Goal: Information Seeking & Learning: Learn about a topic

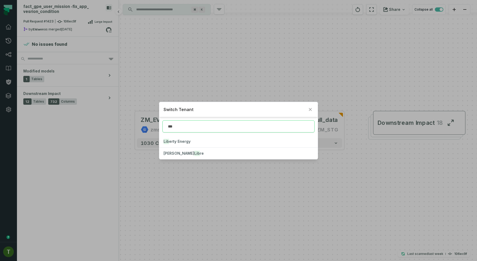
type input "***"
click button "Lib erty Energy" at bounding box center [238, 142] width 158 height 12
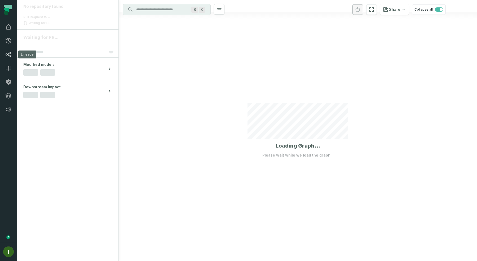
click at [14, 54] on link "Lineage" at bounding box center [8, 55] width 17 height 14
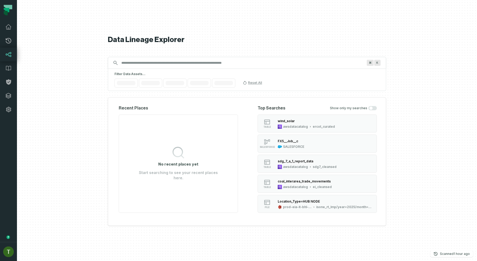
type input "**********"
click at [203, 84] on span "Database" at bounding box center [201, 83] width 15 height 4
click at [261, 96] on div "Data Lineage Explorer Search for assets across the organization ⌘ K Filter Data…" at bounding box center [247, 130] width 278 height 261
click at [245, 83] on span "Schema" at bounding box center [251, 83] width 13 height 4
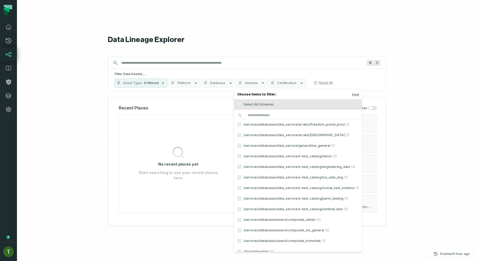
click at [245, 83] on span "Schema" at bounding box center [251, 83] width 13 height 4
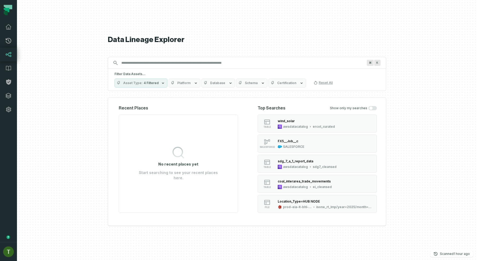
click at [224, 83] on button "Database" at bounding box center [218, 83] width 34 height 9
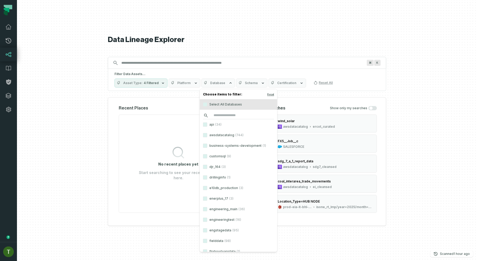
click at [220, 114] on input "search" at bounding box center [238, 115] width 71 height 7
paste input "**********"
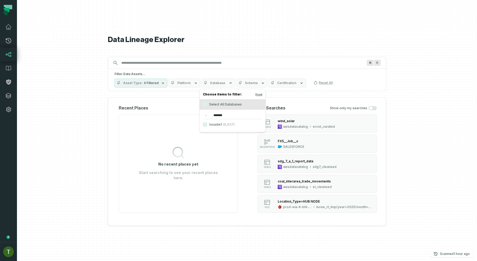
type input "*******"
click at [216, 127] on label "losadw1 (8,837)" at bounding box center [233, 124] width 66 height 11
click at [207, 127] on button "losadw1 (8,837)" at bounding box center [205, 125] width 4 height 4
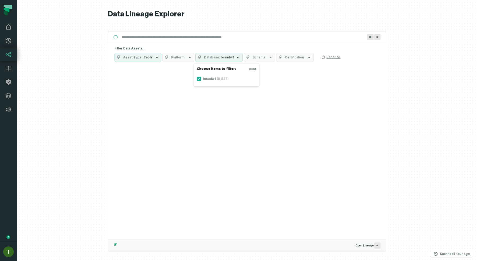
click at [275, 90] on div "Suggestions" at bounding box center [246, 152] width 277 height 175
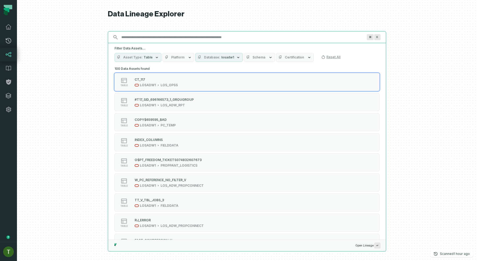
click at [169, 39] on input "Discovery Provider cmdk menu" at bounding box center [242, 37] width 248 height 8
paste input "**********"
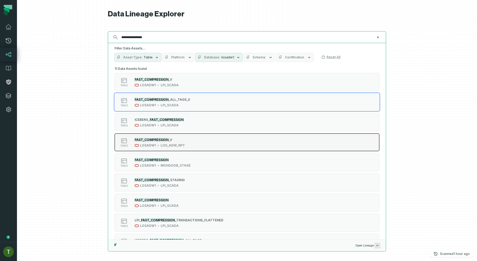
type input "**********"
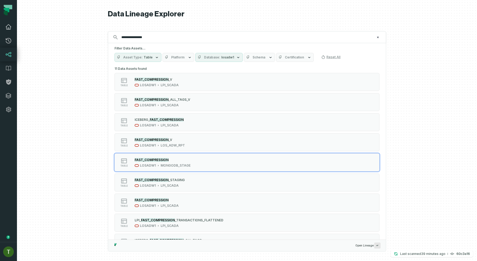
click at [14, 31] on link "Dashboard" at bounding box center [8, 27] width 17 height 14
click at [11, 29] on icon at bounding box center [8, 27] width 6 height 6
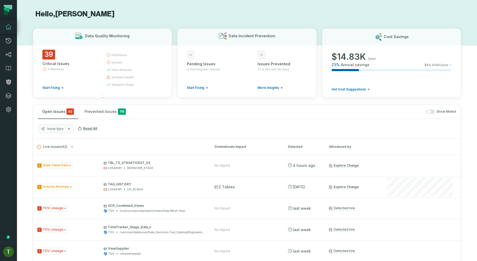
click at [61, 124] on button "Issue type" at bounding box center [55, 128] width 35 height 9
click at [432, 110] on button "button" at bounding box center [430, 112] width 8 height 4
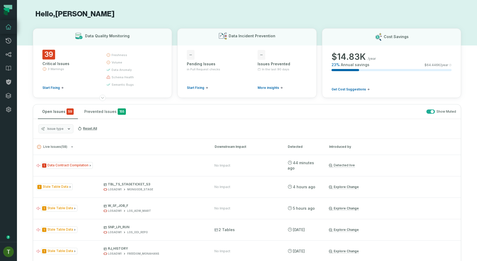
click at [429, 110] on button "button" at bounding box center [430, 112] width 8 height 4
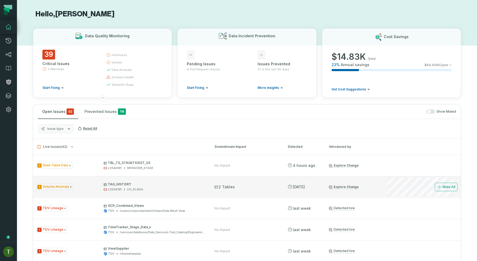
click at [307, 193] on div "1 Volume Anomaly TAG_HISTORY LOSADW1 LPI_SCADA 2 Tables 10/3/2025, 6:34:02 PM E…" at bounding box center [246, 186] width 427 height 21
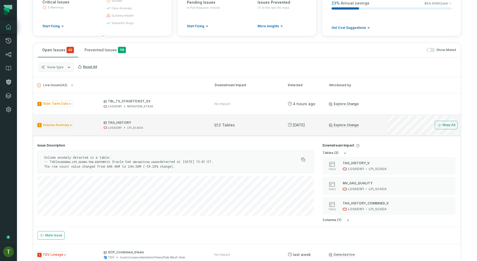
scroll to position [63, 0]
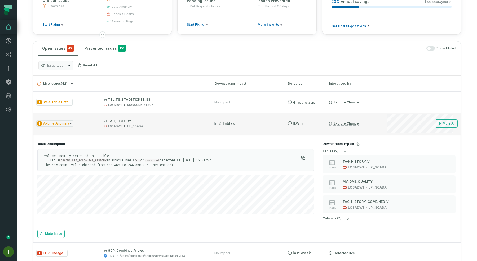
click at [278, 130] on div "1 Volume Anomaly TAG_HISTORY LOSADW1 LPI_SCADA 2 Tables 10/3/2025, 6:34:02 PM E…" at bounding box center [246, 123] width 427 height 21
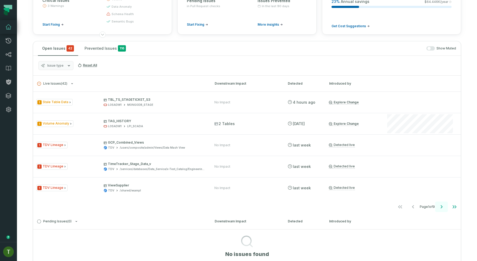
click at [441, 209] on icon "Go to next page" at bounding box center [441, 207] width 6 height 6
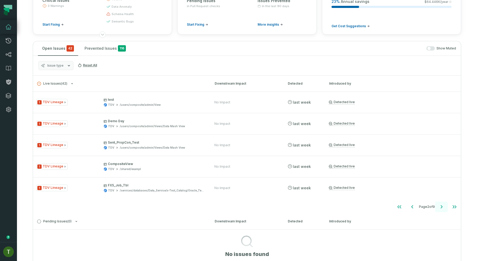
click at [441, 209] on icon "Go to next page" at bounding box center [441, 207] width 6 height 6
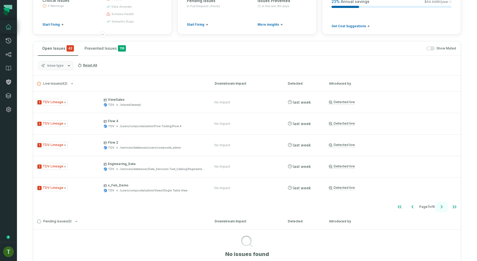
click at [441, 209] on icon "Go to next page" at bounding box center [441, 207] width 6 height 6
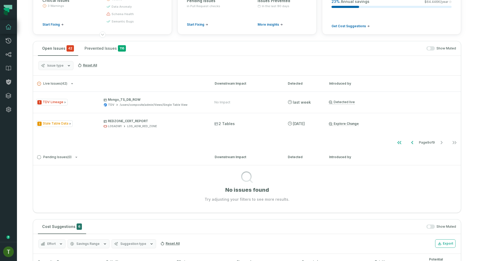
click at [389, 140] on nav "Page 9 of 9" at bounding box center [246, 142] width 427 height 11
click at [396, 141] on icon "Go to first page" at bounding box center [399, 143] width 6 height 6
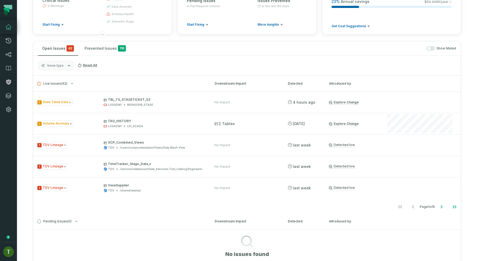
click at [430, 46] on div "Open Issues 42 Prevented Issues 116 Show Muted" at bounding box center [246, 48] width 427 height 15
click at [430, 46] on button "button" at bounding box center [430, 48] width 8 height 4
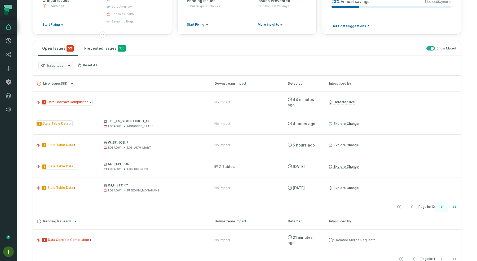
click at [442, 206] on icon "Go to next page" at bounding box center [441, 207] width 6 height 6
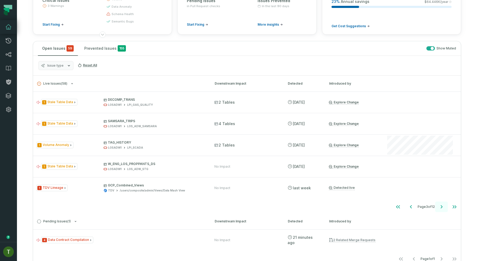
click at [442, 206] on icon "Go to next page" at bounding box center [441, 207] width 6 height 6
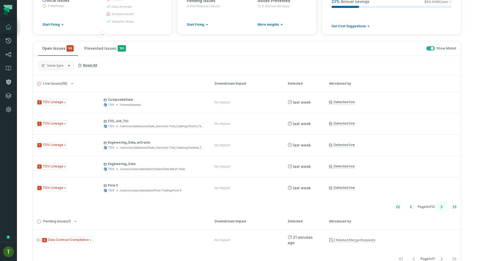
click at [442, 206] on icon "Go to next page" at bounding box center [441, 207] width 6 height 6
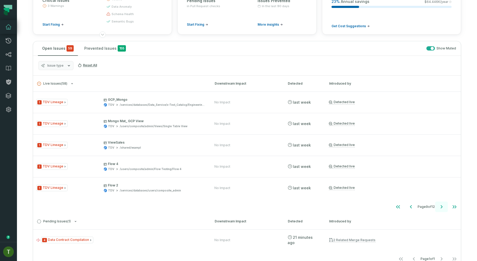
click at [442, 206] on icon "Go to next page" at bounding box center [441, 207] width 6 height 6
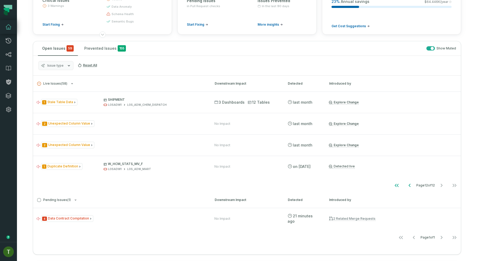
click at [65, 67] on button "Issue type" at bounding box center [55, 65] width 35 height 9
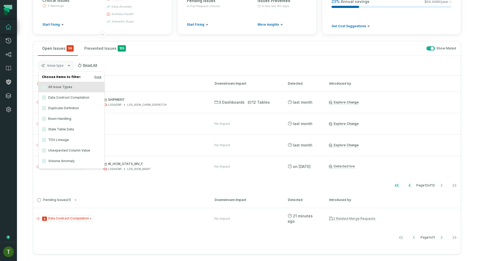
click at [73, 98] on label "Data Contract Compilation" at bounding box center [72, 97] width 66 height 11
click at [46, 98] on button "Data Contract Compilation" at bounding box center [44, 98] width 4 height 4
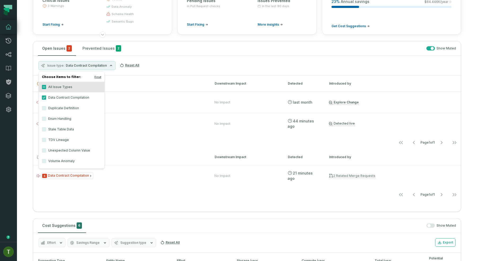
click at [165, 78] on h3 "Live Issues ( 1 ) Downstream Impact Detected Introduced by" at bounding box center [246, 84] width 427 height 16
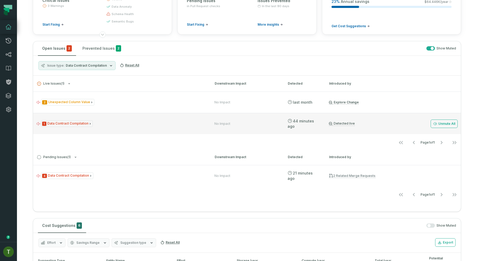
click at [136, 123] on div "1 Data Contract Compilation" at bounding box center [120, 123] width 168 height 7
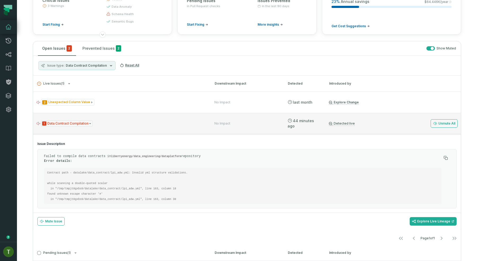
click at [136, 123] on div "1 Data Contract Compilation" at bounding box center [120, 123] width 168 height 7
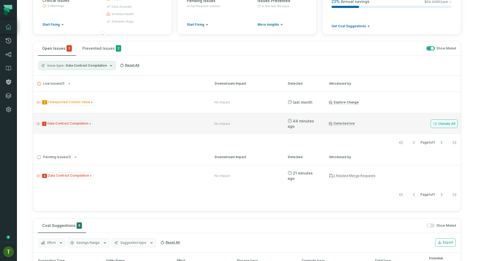
click at [448, 125] on button "Unmute All" at bounding box center [443, 124] width 27 height 8
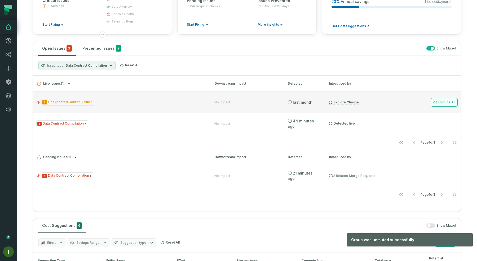
click at [444, 102] on button "Unmute All" at bounding box center [443, 102] width 27 height 8
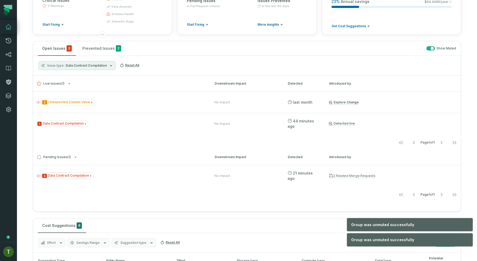
click at [429, 47] on button "button" at bounding box center [430, 48] width 8 height 4
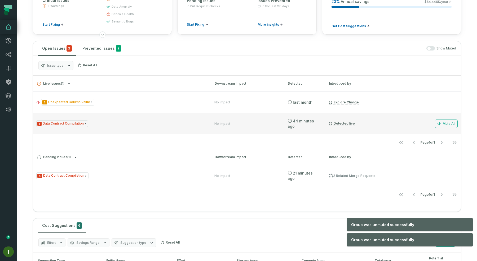
click at [132, 114] on div "1 Data Contract Compilation No Impact 10/7/2025, 9:01:51 PM Detected live Mute …" at bounding box center [246, 123] width 427 height 21
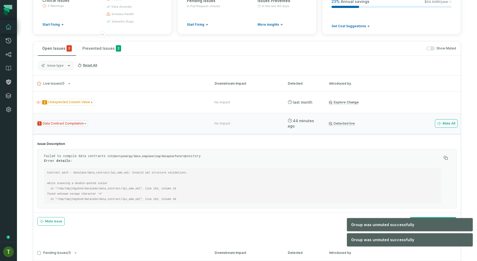
scroll to position [72, 0]
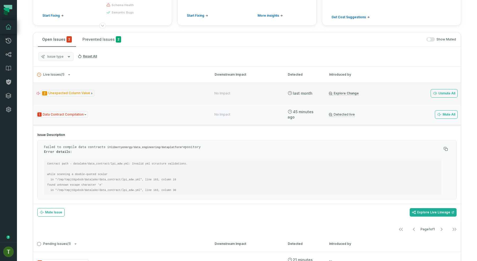
click at [119, 90] on div "2 Unexpected Column Value" at bounding box center [120, 93] width 168 height 7
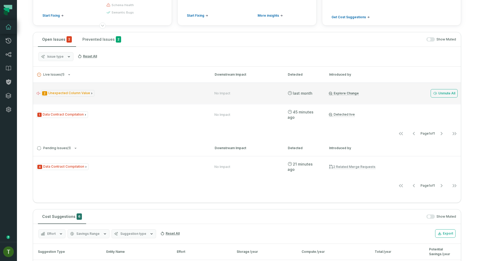
click at [119, 89] on div "2 Unexpected Column Value No Impact 9/9/2025, 10:37:11 AM Explore Change Unmute…" at bounding box center [246, 93] width 427 height 21
click at [117, 96] on div "2 Unexpected Column Value" at bounding box center [120, 93] width 168 height 7
click at [47, 100] on div "2 Unexpected Column Value No Impact 9/9/2025, 10:37:11 AM Explore Change Unmute…" at bounding box center [246, 93] width 427 height 21
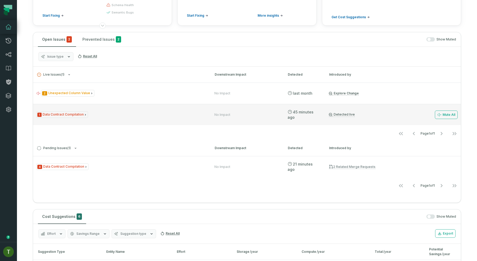
click at [110, 123] on div "1 Data Contract Compilation No Impact 10/7/2025, 9:01:51 PM Detected live Mute …" at bounding box center [246, 114] width 427 height 21
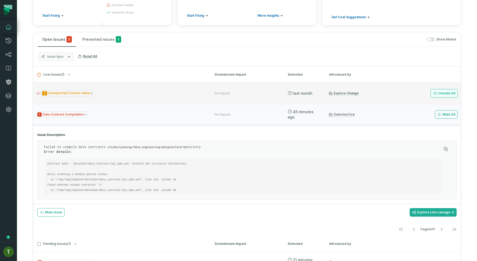
click at [435, 93] on icon at bounding box center [435, 93] width 4 height 4
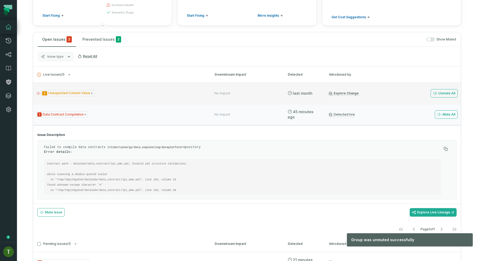
click at [153, 99] on div "2 Unexpected Column Value No Impact 9/9/2025, 10:37:11 AM Explore Change Unmute…" at bounding box center [246, 93] width 427 height 21
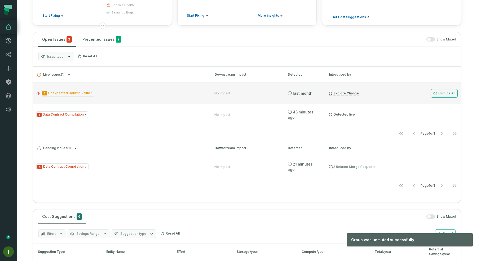
click at [152, 95] on div "2 Unexpected Column Value" at bounding box center [120, 93] width 168 height 7
click at [151, 96] on div "2 Unexpected Column Value" at bounding box center [120, 93] width 168 height 7
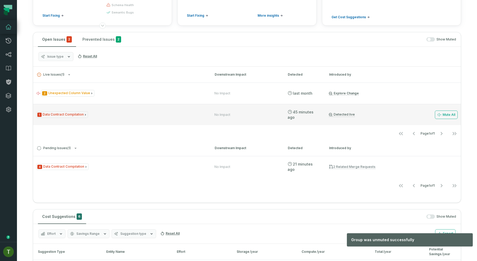
click at [144, 107] on div "1 Data Contract Compilation No Impact 10/7/2025, 9:01:51 PM Detected live Mute …" at bounding box center [246, 114] width 427 height 21
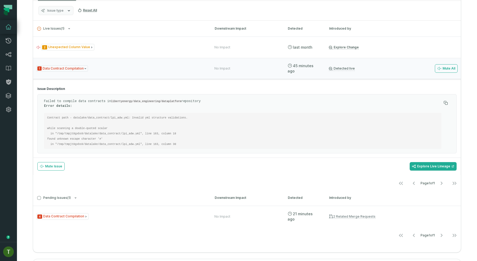
scroll to position [125, 0]
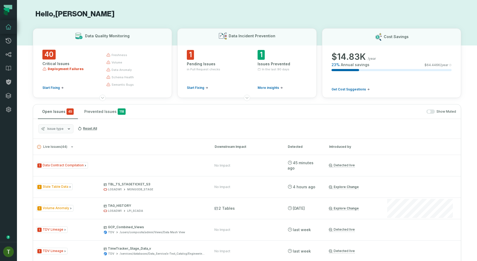
click at [61, 130] on span "Issue type" at bounding box center [55, 129] width 16 height 4
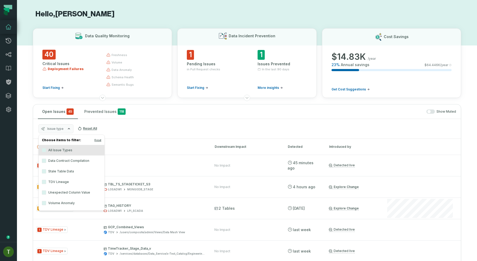
click at [68, 162] on label "Data Contract Compilation" at bounding box center [72, 161] width 66 height 11
click at [46, 162] on button "Data Contract Compilation" at bounding box center [44, 161] width 4 height 4
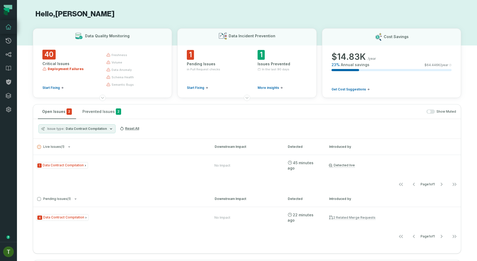
click at [166, 137] on div "Issue type Data Contract Compilation Reset All" at bounding box center [246, 129] width 427 height 20
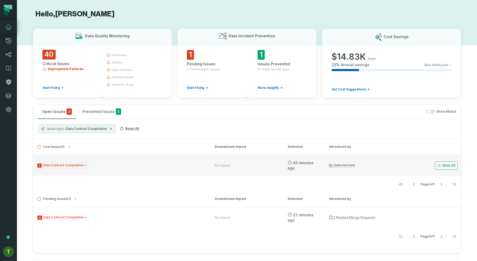
click at [127, 158] on div "1 Data Contract Compilation No Impact 10/7/2025, 9:01:51 PM Detected live Mute …" at bounding box center [246, 165] width 427 height 21
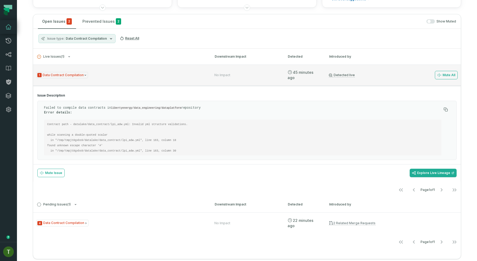
scroll to position [134, 0]
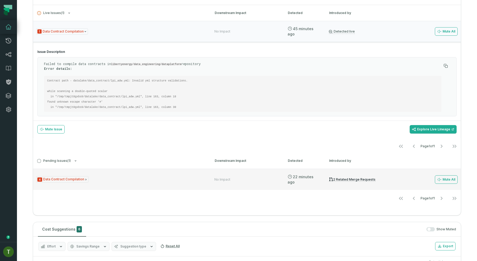
click at [130, 176] on div "4 Data Contract Compilation" at bounding box center [120, 179] width 168 height 7
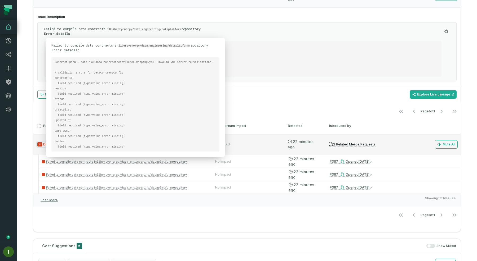
scroll to position [169, 0]
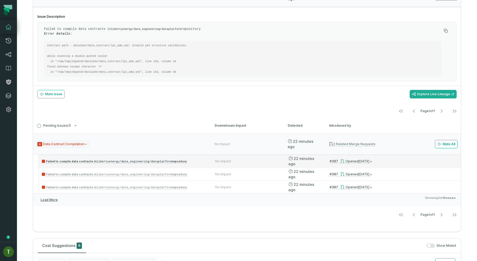
click at [201, 161] on p "Failed to compile data contracts in libertyenergy/data_engineering/dataplatform…" at bounding box center [124, 161] width 164 height 6
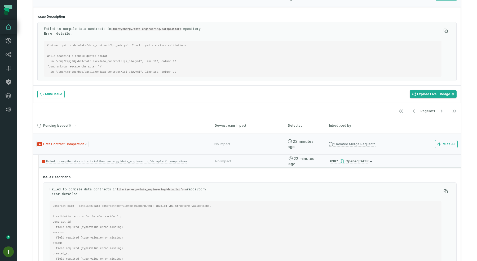
scroll to position [2, 0]
click at [230, 187] on p "Failed to compile data contracts in libertyenergy/data_engineering/dataplatform…" at bounding box center [246, 189] width 392 height 9
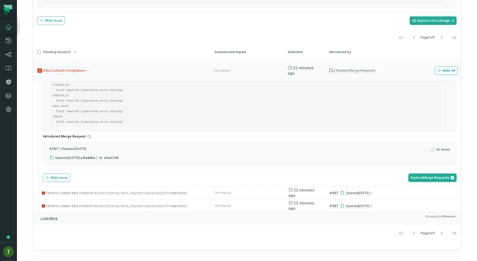
scroll to position [243, 0]
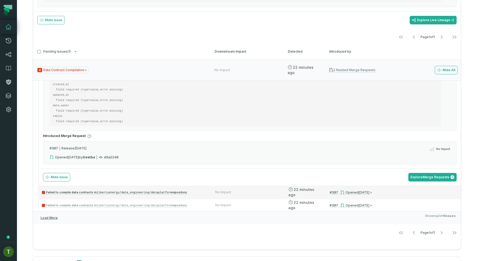
click at [221, 187] on div "Failed to compile data contracts in libertyenergy/data_engineering/dataplatform…" at bounding box center [250, 192] width 422 height 13
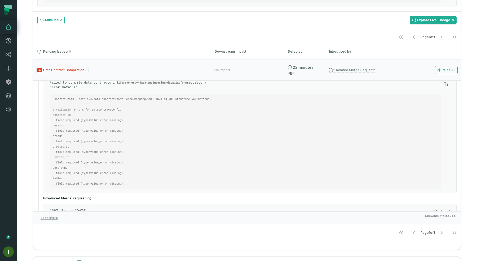
scroll to position [15, 0]
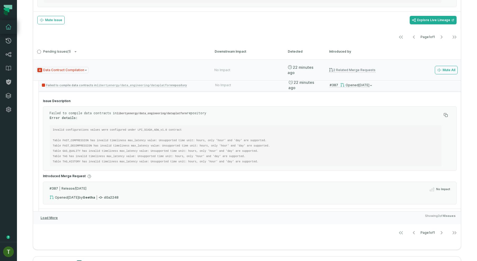
click at [194, 195] on div "# 387 Release/oct 6 2025 No Impact Opened 10/6/2025, 5:05:36 PM by Geetha d0a22…" at bounding box center [249, 193] width 413 height 23
click at [15, 56] on link "Lineage" at bounding box center [8, 55] width 17 height 14
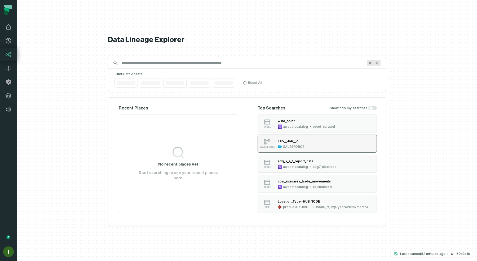
click at [287, 142] on div "FX5__Job__c" at bounding box center [287, 141] width 20 height 4
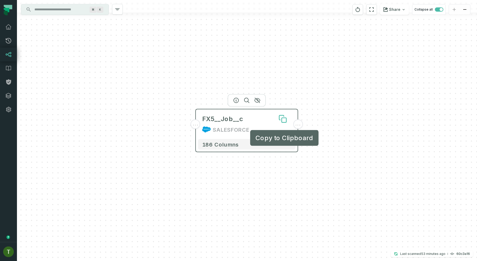
click at [287, 121] on button at bounding box center [282, 119] width 17 height 17
click at [297, 124] on span "..." at bounding box center [298, 124] width 6 height 5
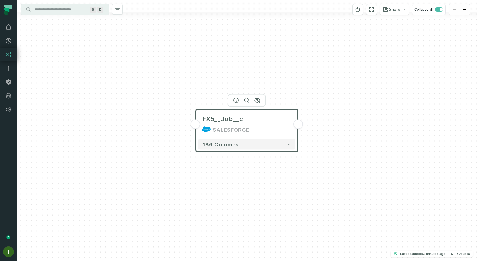
click at [297, 124] on span "..." at bounding box center [298, 124] width 6 height 5
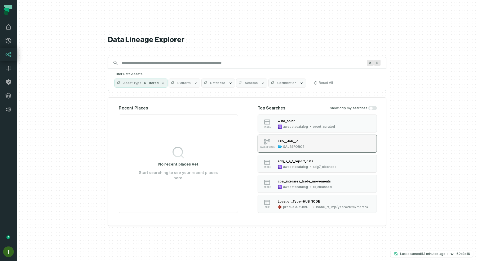
click at [293, 147] on div "SALESFORCE" at bounding box center [293, 147] width 21 height 4
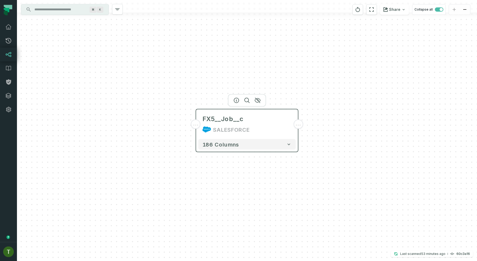
click at [288, 136] on div "FX5__Job__c SALESFORCE" at bounding box center [246, 124] width 97 height 25
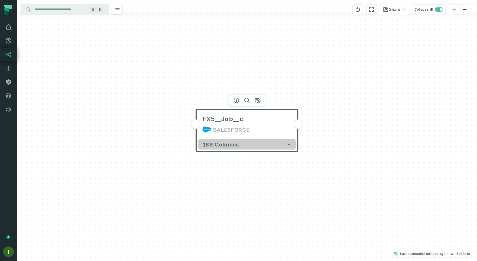
click at [288, 140] on button "186 columns" at bounding box center [246, 144] width 97 height 11
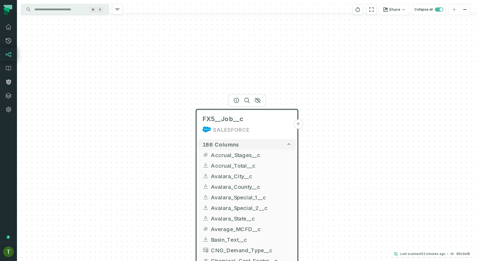
click at [296, 126] on button "+" at bounding box center [298, 125] width 10 height 10
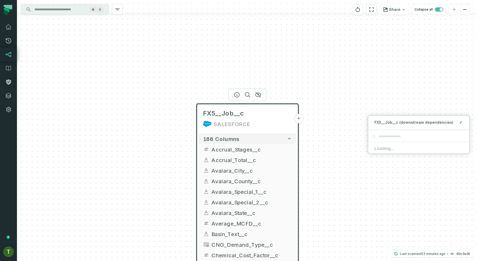
drag, startPoint x: 319, startPoint y: 162, endPoint x: 325, endPoint y: 144, distance: 18.3
click at [325, 144] on div "FX5__Job__c SALESFORCE + 186 columns Accrual_Stages__c + Accrual_Total__c + Ava…" at bounding box center [247, 130] width 460 height 261
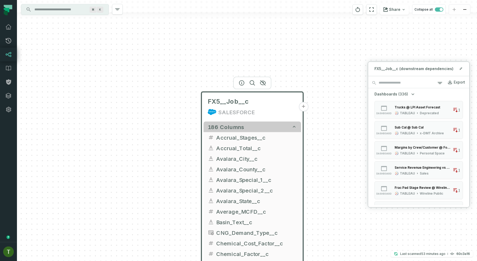
click at [296, 127] on icon "button" at bounding box center [293, 126] width 5 height 5
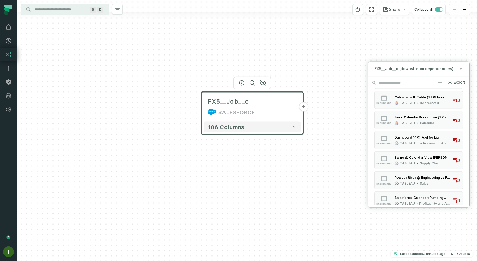
scroll to position [109, 0]
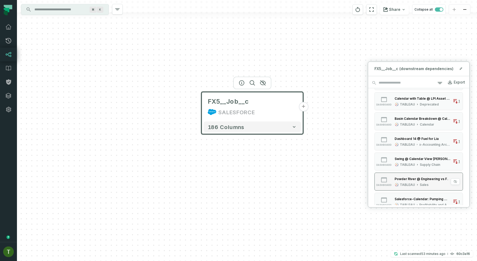
click at [403, 177] on div "Powder River @ Engineering vs Forecast" at bounding box center [422, 179] width 56 height 4
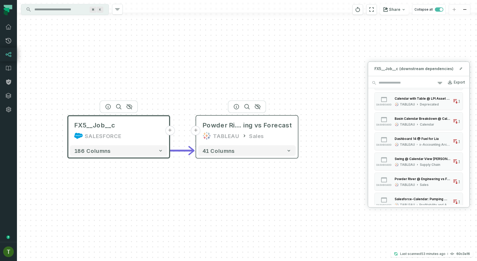
click at [198, 131] on button "+" at bounding box center [196, 131] width 10 height 10
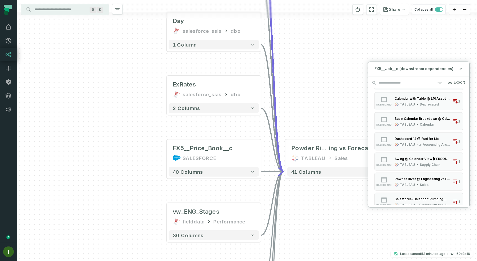
drag, startPoint x: 323, startPoint y: 187, endPoint x: 297, endPoint y: 245, distance: 63.8
click at [297, 245] on div "... FX5__Quote_Item__c SALESFORCE ... 90 columns ... Day salesforce_ssis dbo ..…" at bounding box center [247, 130] width 460 height 261
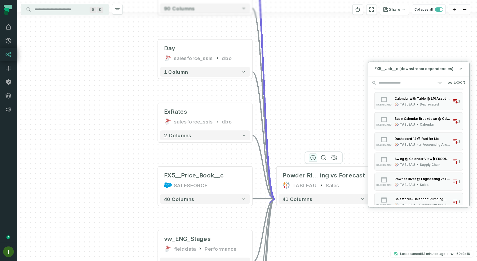
click at [315, 157] on icon "button" at bounding box center [312, 158] width 6 height 6
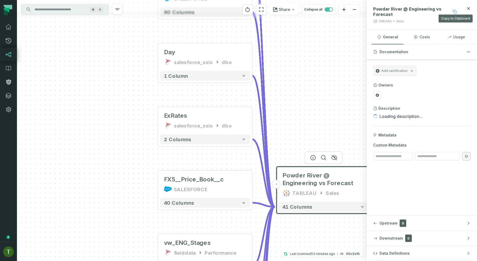
click at [455, 11] on icon at bounding box center [454, 12] width 4 height 4
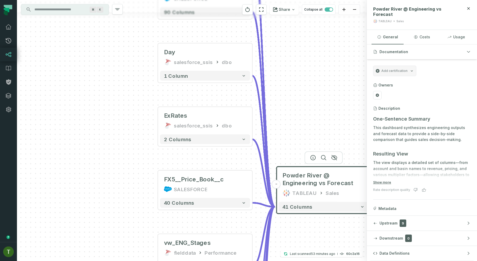
click at [347, 85] on div "FX5__Quote_Item__c SALESFORCE + 90 columns Day salesforce_ssis dbo + 1 column E…" at bounding box center [191, 130] width 349 height 261
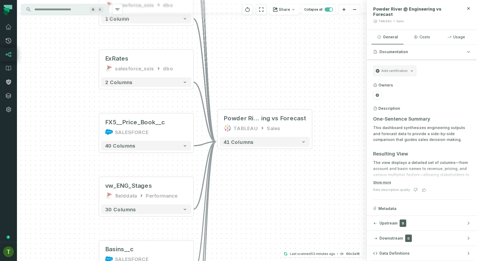
drag, startPoint x: 332, startPoint y: 130, endPoint x: 271, endPoint y: 66, distance: 88.9
click at [271, 66] on div "FX5__Quote_Item__c SALESFORCE + 90 columns Day salesforce_ssis dbo + 1 column E…" at bounding box center [191, 130] width 349 height 261
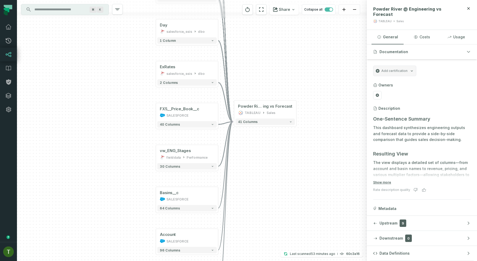
drag, startPoint x: 281, startPoint y: 85, endPoint x: 281, endPoint y: 95, distance: 10.3
click at [281, 95] on div "FX5__Quote_Item__c SALESFORCE + 90 columns Day salesforce_ssis dbo + 1 column E…" at bounding box center [191, 130] width 349 height 261
click at [272, 111] on div "Sales" at bounding box center [271, 112] width 9 height 5
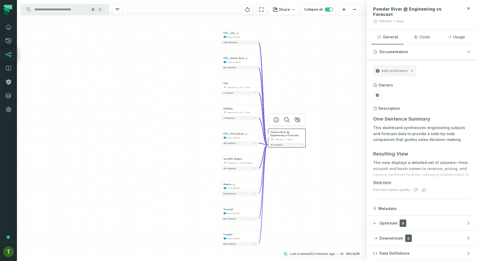
drag, startPoint x: 332, startPoint y: 142, endPoint x: 326, endPoint y: 153, distance: 12.4
click at [326, 153] on div "FX5__Quote_Item__c SALESFORCE + 90 columns Day salesforce_ssis dbo + 1 column E…" at bounding box center [191, 130] width 349 height 261
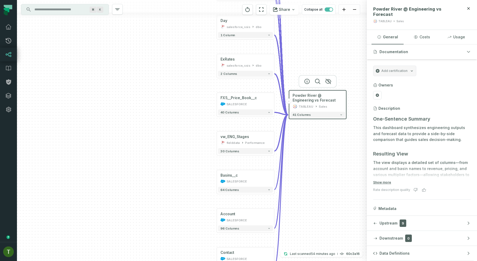
drag, startPoint x: 187, startPoint y: 98, endPoint x: 185, endPoint y: 179, distance: 80.8
click at [185, 178] on div "FX5__Quote_Item__c SALESFORCE + 90 columns Day salesforce_ssis dbo + 1 column E…" at bounding box center [191, 130] width 349 height 261
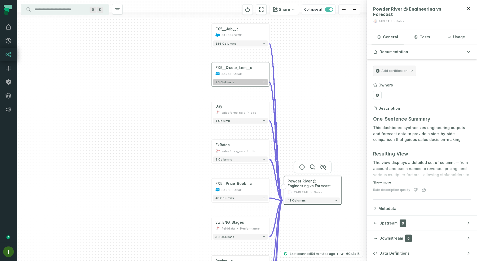
drag, startPoint x: 238, startPoint y: 69, endPoint x: 218, endPoint y: 153, distance: 86.2
click at [218, 85] on button "90 columns" at bounding box center [240, 82] width 55 height 6
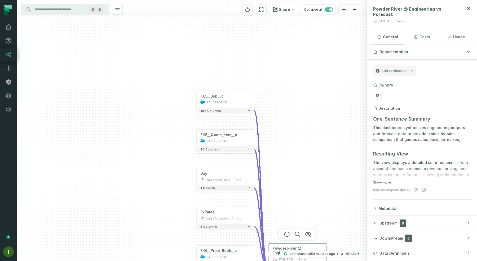
drag, startPoint x: 310, startPoint y: 146, endPoint x: 309, endPoint y: 91, distance: 55.1
click at [309, 91] on div "FX5__Quote_Item__c SALESFORCE + 90 columns Day salesforce_ssis dbo + 1 column E…" at bounding box center [191, 130] width 349 height 261
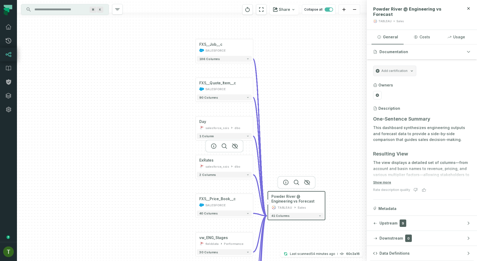
click at [215, 153] on div at bounding box center [224, 146] width 38 height 13
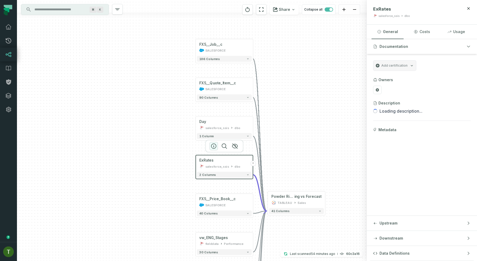
click at [211, 147] on icon "button" at bounding box center [213, 146] width 6 height 6
click at [394, 9] on icon at bounding box center [395, 9] width 4 height 4
click at [66, 10] on input "Discovery Provider cmdk menu" at bounding box center [60, 9] width 58 height 8
paste input "*******"
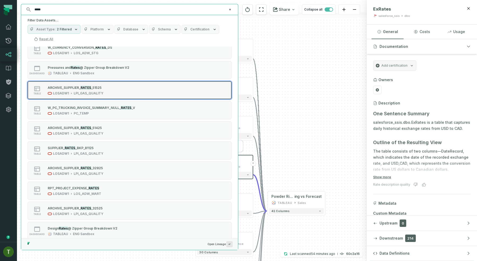
scroll to position [123, 0]
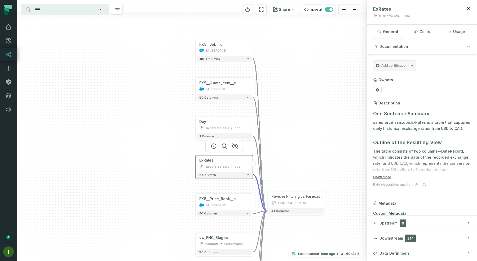
click at [282, 116] on div "FX5__Quote_Item__c SALESFORCE + 90 columns Day salesforce_ssis dbo + 1 column E…" at bounding box center [191, 130] width 349 height 261
click at [222, 166] on div "salesforce_ssis" at bounding box center [217, 166] width 24 height 5
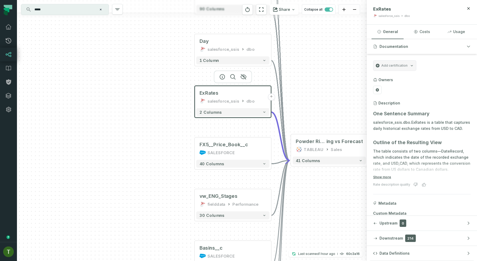
drag, startPoint x: 221, startPoint y: 183, endPoint x: 229, endPoint y: 123, distance: 60.1
click at [229, 123] on div "FX5__Quote_Item__c SALESFORCE + 90 columns Day salesforce_ssis dbo + 1 column E…" at bounding box center [191, 130] width 349 height 261
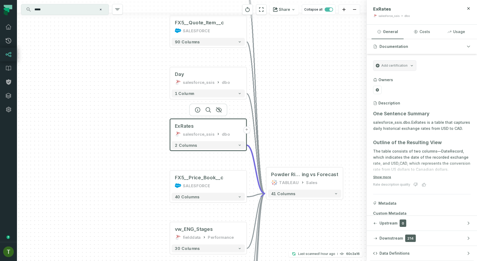
drag, startPoint x: 229, startPoint y: 123, endPoint x: 203, endPoint y: 159, distance: 43.9
click at [203, 159] on div "FX5__Quote_Item__c SALESFORCE + 90 columns Day salesforce_ssis dbo + 1 column E…" at bounding box center [191, 130] width 349 height 261
click at [393, 8] on icon at bounding box center [395, 9] width 4 height 4
click at [72, 9] on input "*****" at bounding box center [64, 9] width 66 height 8
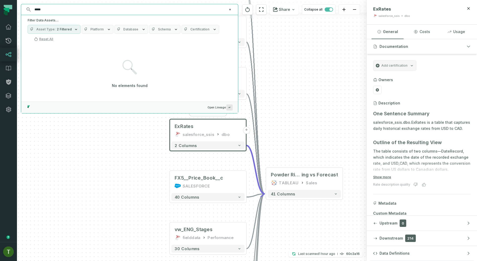
scroll to position [0, 0]
type input "********"
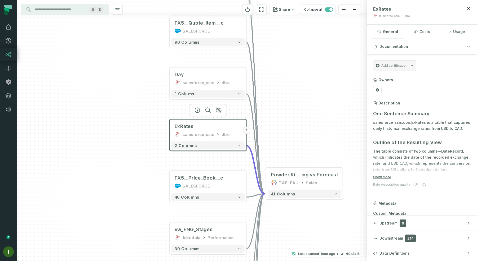
click at [285, 118] on div "FX5__Quote_Item__c SALESFORCE + 90 columns Day salesforce_ssis dbo + 1 column E…" at bounding box center [191, 130] width 349 height 261
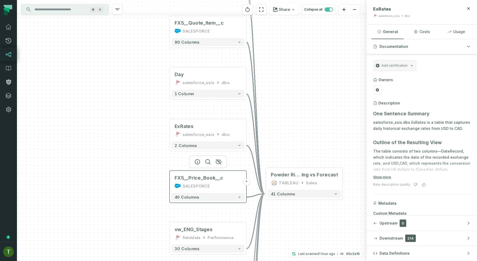
click at [244, 182] on button "+" at bounding box center [245, 181] width 7 height 7
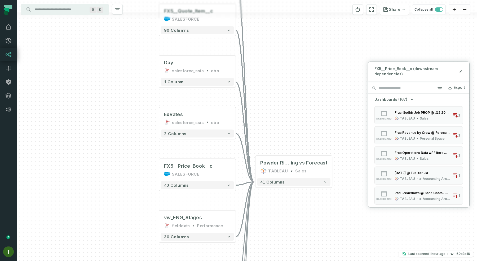
drag, startPoint x: 325, startPoint y: 152, endPoint x: 291, endPoint y: 113, distance: 51.6
click at [291, 113] on div "FX5__Quote_Item__c SALESFORCE + 90 columns Day salesforce_ssis dbo + 1 column E…" at bounding box center [247, 130] width 460 height 261
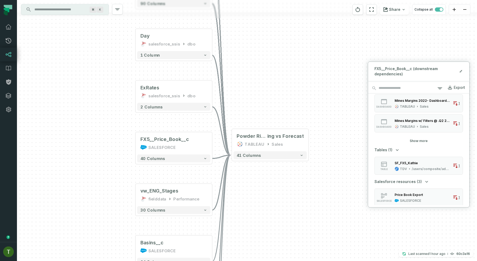
scroll to position [271, 0]
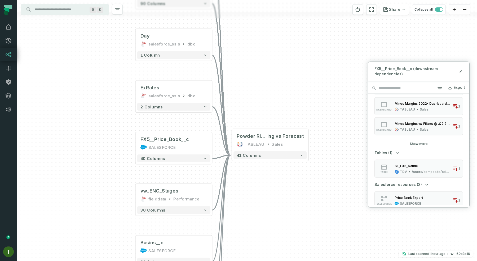
click at [414, 145] on button "Show more" at bounding box center [418, 144] width 18 height 4
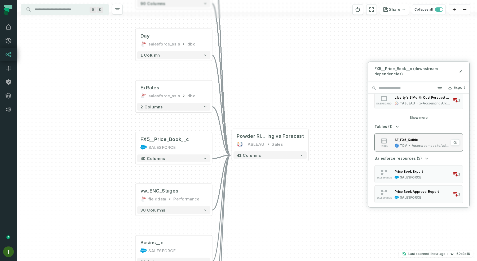
scroll to position [577, 0]
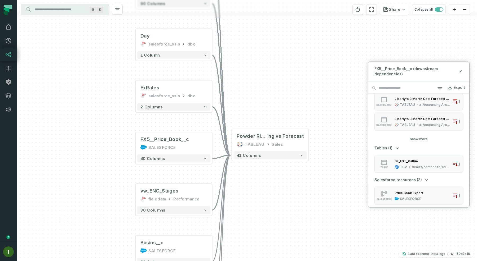
click at [420, 141] on button "Show more" at bounding box center [418, 139] width 18 height 4
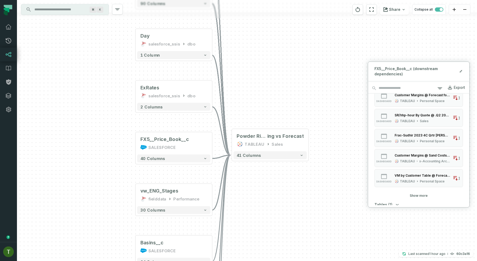
scroll to position [833, 0]
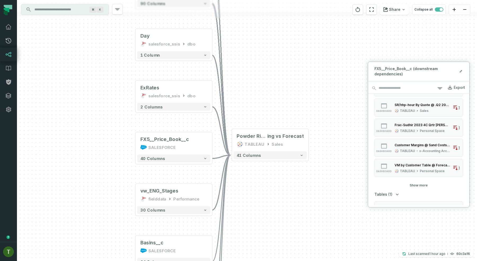
click at [418, 187] on button "Show more" at bounding box center [418, 185] width 18 height 4
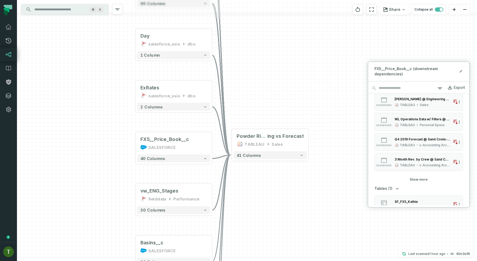
click at [418, 179] on button "Show more" at bounding box center [418, 179] width 18 height 4
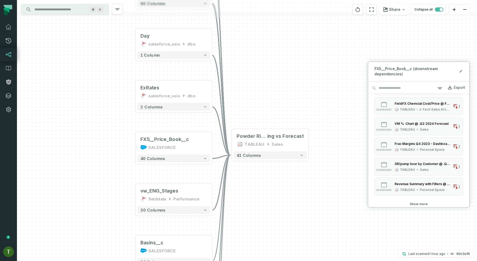
scroll to position [1426, 0]
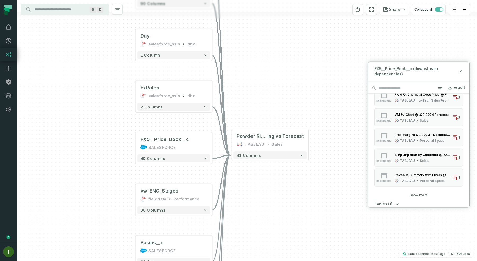
click at [417, 195] on button "Show more" at bounding box center [418, 195] width 18 height 4
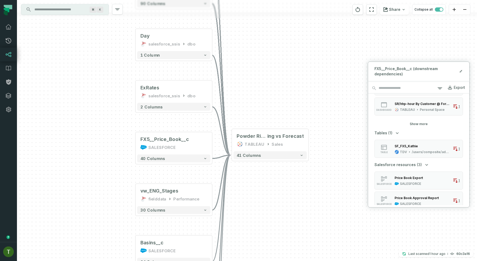
scroll to position [1796, 0]
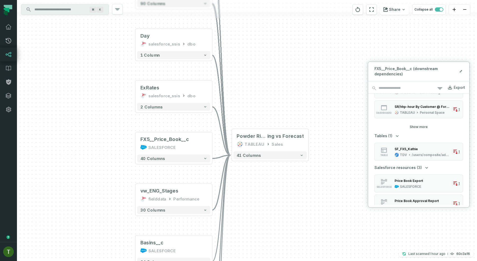
click at [420, 126] on button "Show more" at bounding box center [418, 127] width 18 height 4
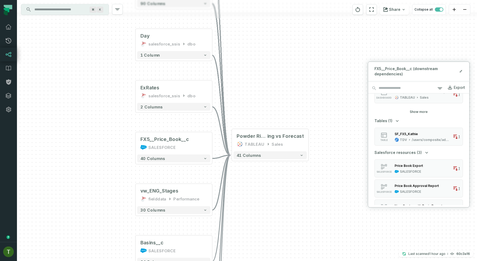
scroll to position [2103, 0]
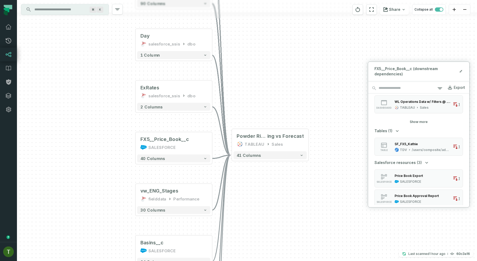
click at [420, 126] on div "Dashboards (167) dashboard Frac-Sudhir Job PROP @ .Q2 2024 Forecast TABLEAU Sal…" at bounding box center [418, 149] width 101 height 112
click at [420, 124] on div "Dashboards (167) dashboard Frac-Sudhir Job PROP @ .Q2 2024 Forecast TABLEAU Sal…" at bounding box center [418, 149] width 101 height 112
click at [420, 123] on button "Show more" at bounding box center [418, 122] width 18 height 4
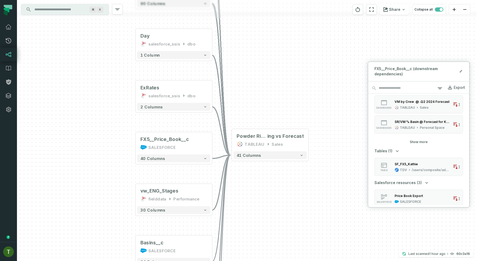
click at [419, 141] on button "Show more" at bounding box center [418, 142] width 18 height 4
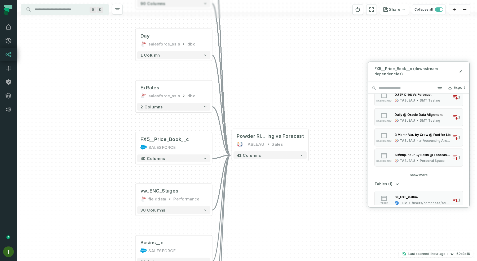
scroll to position [2691, 0]
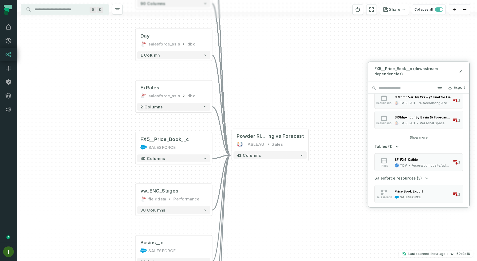
click at [419, 138] on button "Show more" at bounding box center [418, 137] width 18 height 4
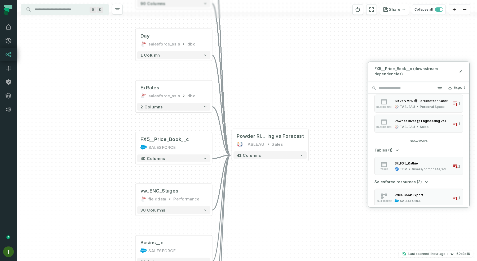
scroll to position [3001, 0]
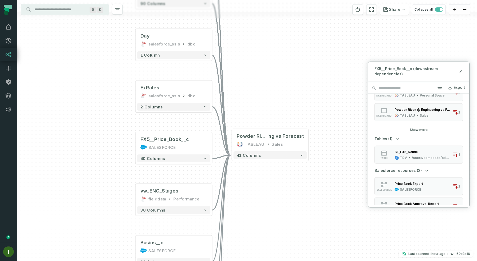
click at [419, 134] on div "Dashboards (167) dashboard Frac-Sudhir Job PROP @ .Q2 2024 Forecast TABLEAU Sal…" at bounding box center [418, 149] width 101 height 112
click at [419, 131] on button "Show more" at bounding box center [418, 130] width 18 height 4
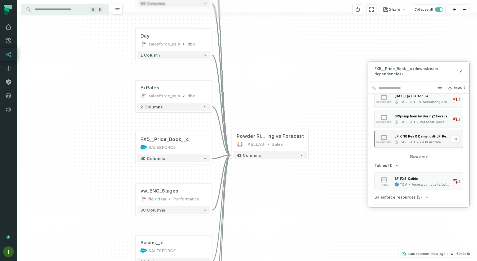
scroll to position [3277, 0]
click at [416, 155] on button "Show more" at bounding box center [418, 155] width 18 height 4
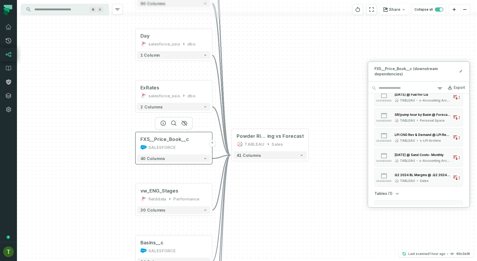
click at [211, 142] on button "+" at bounding box center [211, 143] width 7 height 7
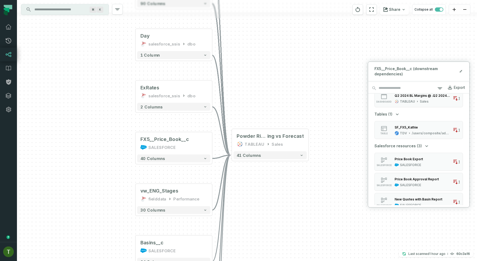
scroll to position [3362, 0]
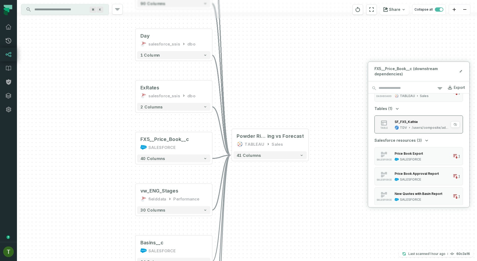
click at [394, 128] on icon "button" at bounding box center [395, 126] width 3 height 3
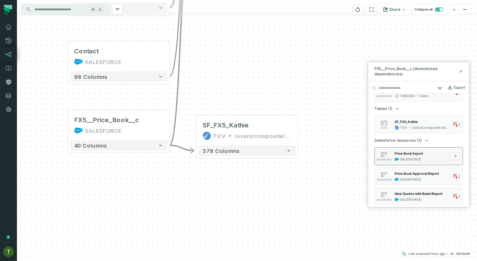
click at [392, 156] on div "Price Book Export SALESFORCE" at bounding box center [408, 156] width 33 height 11
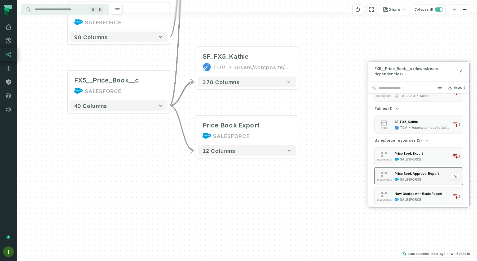
click at [386, 179] on span "SALESFORCE" at bounding box center [383, 179] width 15 height 3
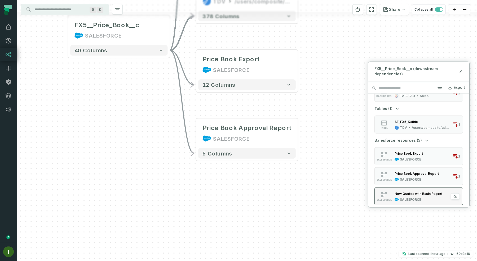
click at [403, 191] on div "New Quotes with Basin Report" at bounding box center [418, 193] width 48 height 5
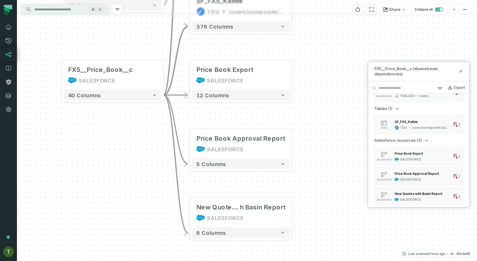
drag, startPoint x: 300, startPoint y: 116, endPoint x: 289, endPoint y: 198, distance: 82.9
click at [293, 202] on div "FX5__Quote_Item__c SALESFORCE + 90 columns Day salesforce_ssis dbo + 1 column E…" at bounding box center [247, 130] width 460 height 261
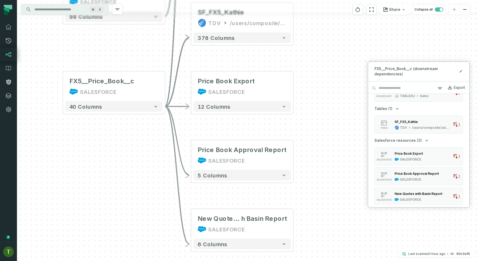
drag, startPoint x: 294, startPoint y: 180, endPoint x: 341, endPoint y: 247, distance: 82.2
click at [341, 247] on div "FX5__Quote_Item__c SALESFORCE + 90 columns Day salesforce_ssis dbo + 1 column E…" at bounding box center [247, 130] width 460 height 261
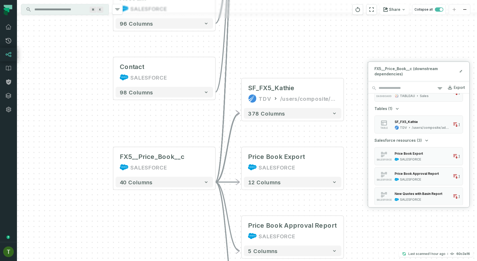
drag, startPoint x: 133, startPoint y: 115, endPoint x: 186, endPoint y: 215, distance: 113.6
click at [186, 215] on div "FX5__Quote_Item__c SALESFORCE + 90 columns Day salesforce_ssis dbo + 1 column E…" at bounding box center [247, 130] width 460 height 261
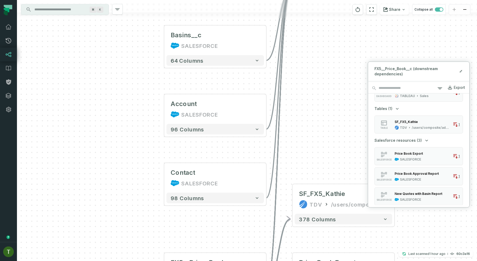
drag, startPoint x: 156, startPoint y: 96, endPoint x: 165, endPoint y: 264, distance: 168.6
click at [165, 261] on html "Merge Requests Dashboard Lineage Data Catalog Policies Integrations Settings To…" at bounding box center [238, 130] width 477 height 261
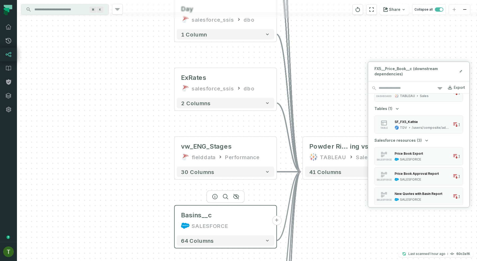
drag, startPoint x: 180, startPoint y: 192, endPoint x: 181, endPoint y: 260, distance: 68.0
click at [181, 233] on header "Basins__c SALESFORCE +" at bounding box center [225, 220] width 102 height 28
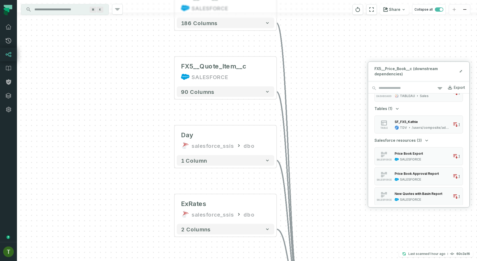
drag, startPoint x: 182, startPoint y: 117, endPoint x: 181, endPoint y: 218, distance: 100.9
click at [181, 218] on div "FX5__Quote_Item__c SALESFORCE + 90 columns Day salesforce_ssis dbo + 1 column E…" at bounding box center [247, 130] width 460 height 261
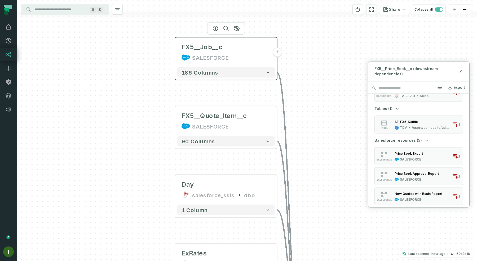
click at [277, 54] on button "+" at bounding box center [277, 53] width 10 height 10
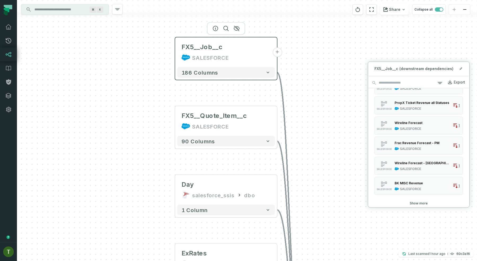
scroll to position [561, 0]
click at [394, 142] on div "Frac Revenue Forecast - PM" at bounding box center [416, 143] width 45 height 4
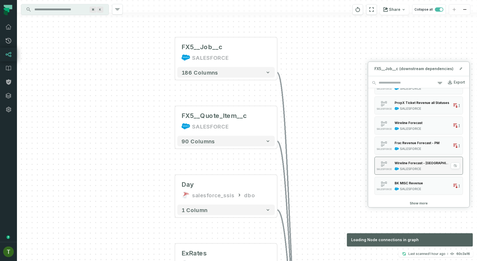
click at [408, 172] on button "SALESFORCE Wireline Forecast - Denver SALESFORCE 1" at bounding box center [418, 166] width 88 height 18
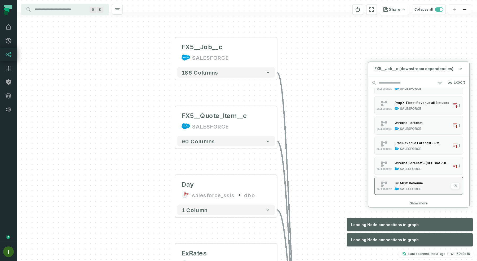
click at [408, 180] on button "SALESFORCE BK MISC Revenue SALESFORCE 1" at bounding box center [418, 186] width 88 height 18
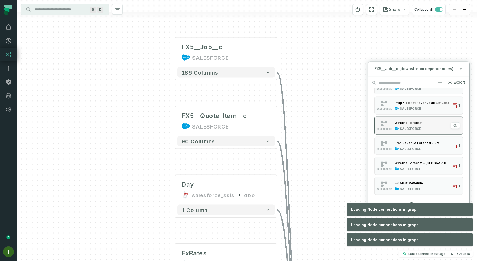
click at [408, 126] on div "Wireline Forecast SALESFORCE" at bounding box center [408, 125] width 32 height 11
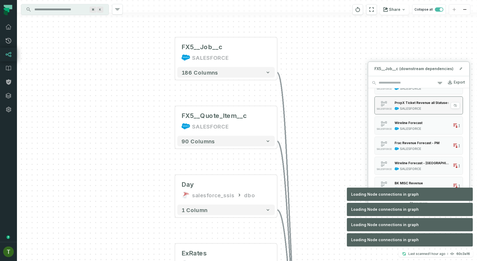
click at [410, 101] on div "PropX Ticket Revenue all Statuses" at bounding box center [421, 103] width 55 height 4
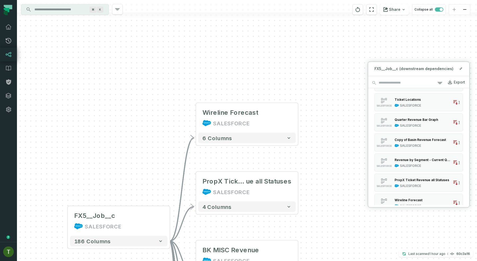
scroll to position [479, 0]
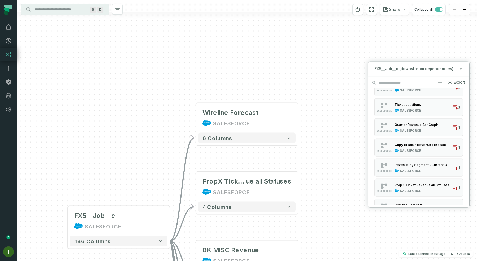
click at [318, 136] on div "FX5__Quote_Item__c SALESFORCE + 90 columns Day salesforce_ssis dbo + 1 column E…" at bounding box center [247, 130] width 460 height 261
drag, startPoint x: 318, startPoint y: 136, endPoint x: 314, endPoint y: 34, distance: 102.0
click at [314, 34] on div "FX5__Quote_Item__c SALESFORCE + 90 columns Day salesforce_ssis dbo + 1 column E…" at bounding box center [247, 130] width 460 height 261
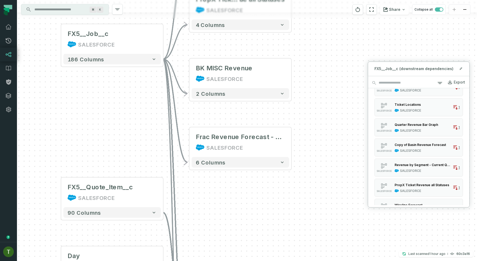
drag, startPoint x: 309, startPoint y: 76, endPoint x: 309, endPoint y: 14, distance: 61.7
click at [309, 14] on div "FX5__Quote_Item__c SALESFORCE + 90 columns Day salesforce_ssis dbo + 1 column E…" at bounding box center [247, 130] width 460 height 261
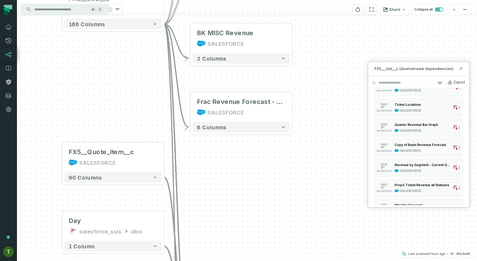
drag, startPoint x: 338, startPoint y: 128, endPoint x: 338, endPoint y: 141, distance: 12.7
click at [338, 141] on div "FX5__Quote_Item__c SALESFORCE + 90 columns Day salesforce_ssis dbo + 1 column E…" at bounding box center [247, 130] width 460 height 261
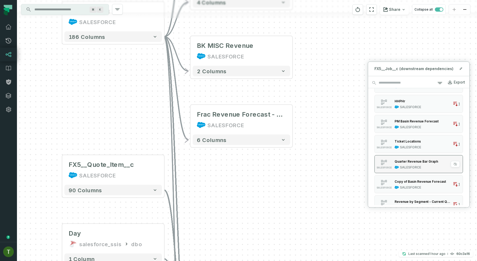
scroll to position [434, 0]
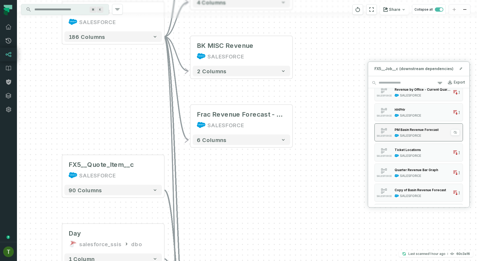
click at [414, 133] on div "SALESFORCE" at bounding box center [409, 135] width 21 height 4
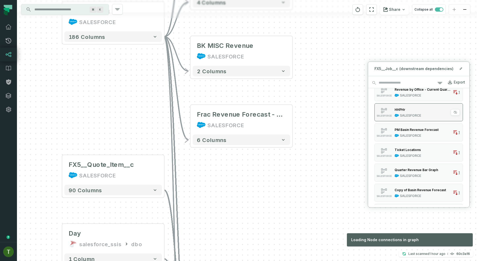
click at [415, 110] on div "HHPHr" at bounding box center [407, 109] width 26 height 5
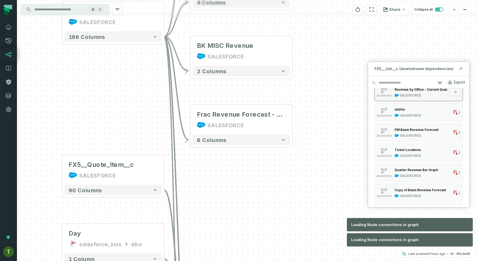
click at [415, 97] on div "SALESFORCE" at bounding box center [409, 95] width 21 height 4
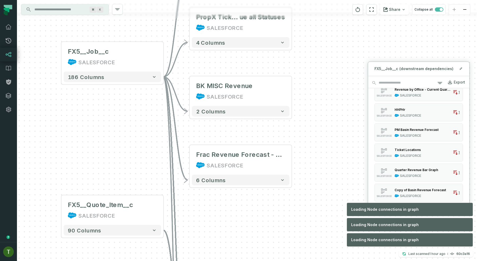
drag, startPoint x: 343, startPoint y: 123, endPoint x: 341, endPoint y: 168, distance: 44.5
click at [341, 168] on div "FX5__Quote_Item__c SALESFORCE + 90 columns Day salesforce_ssis dbo + 1 column E…" at bounding box center [247, 130] width 460 height 261
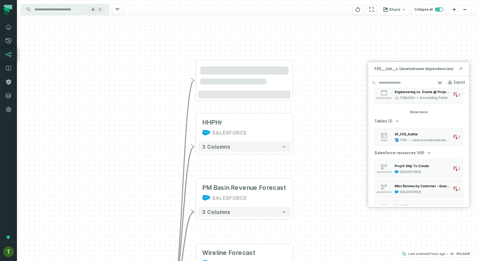
scroll to position [297, 0]
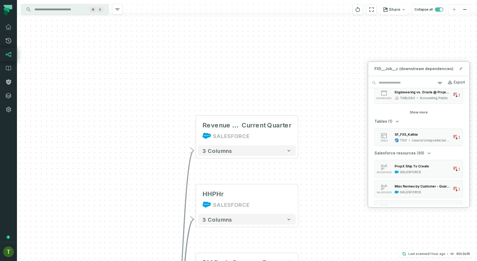
click at [400, 163] on button "SALESFORCE PropX Ship To Create SALESFORCE 1" at bounding box center [418, 169] width 88 height 18
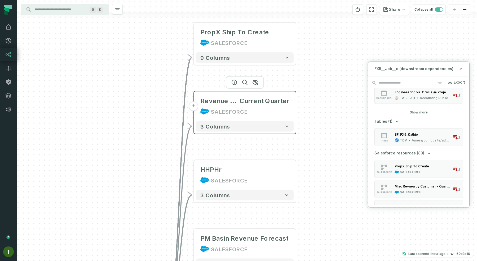
drag, startPoint x: 296, startPoint y: 195, endPoint x: 294, endPoint y: 100, distance: 95.6
click at [294, 100] on header "+ Revenue by Office - Current Quarter SALESFORCE" at bounding box center [245, 106] width 102 height 28
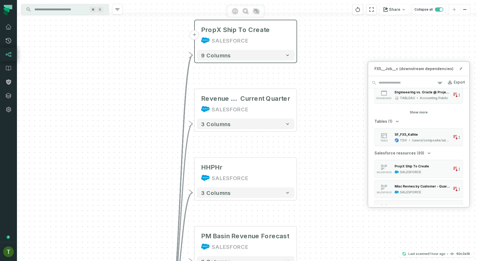
click at [195, 39] on button "+" at bounding box center [195, 35] width 10 height 10
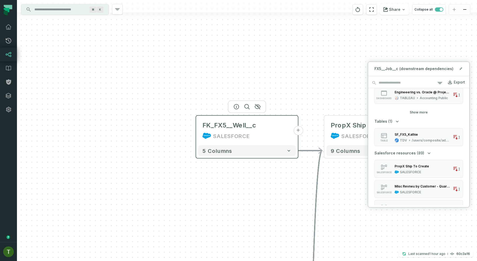
click at [295, 129] on button "+" at bounding box center [298, 131] width 10 height 10
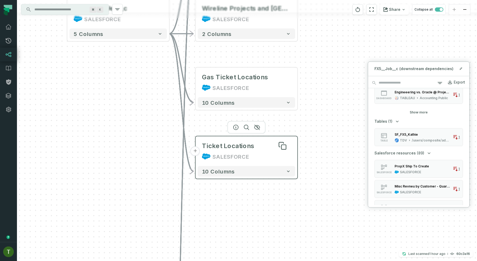
drag, startPoint x: 246, startPoint y: 210, endPoint x: 246, endPoint y: 136, distance: 73.9
click at [246, 142] on div "Ticket Locations" at bounding box center [228, 146] width 52 height 8
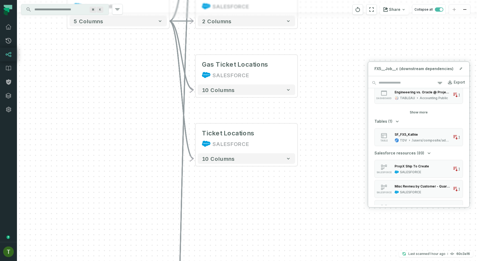
click at [195, 138] on div "+ Wireline Projects and States SALESFORCE 2 columns + Gas Ticket Locations SALE…" at bounding box center [247, 130] width 460 height 261
click at [197, 142] on button "+" at bounding box center [195, 139] width 10 height 10
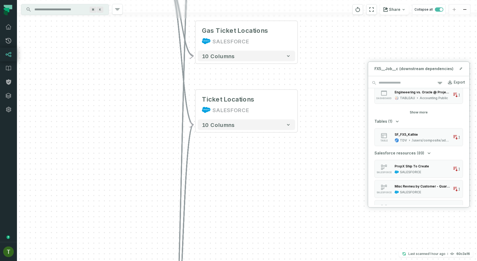
drag, startPoint x: 204, startPoint y: 155, endPoint x: 205, endPoint y: 90, distance: 65.4
click at [205, 90] on div "+ Wireline Projects and States SALESFORCE 2 columns + Gas Ticket Locations SALE…" at bounding box center [247, 130] width 460 height 261
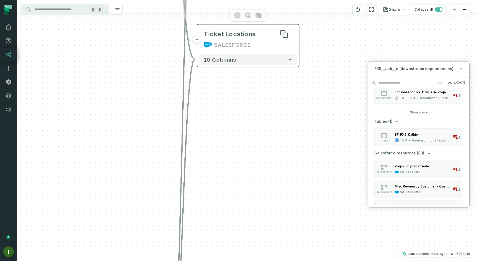
click at [231, 37] on div "Ticket Locations" at bounding box center [229, 34] width 52 height 8
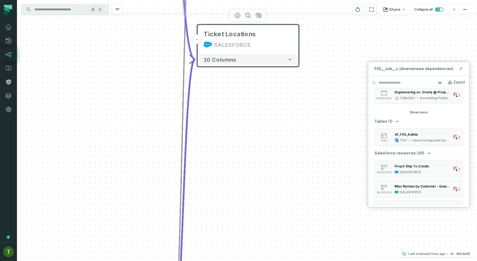
click at [239, 19] on div at bounding box center [248, 15] width 38 height 13
click at [239, 17] on div at bounding box center [247, 15] width 460 height 6
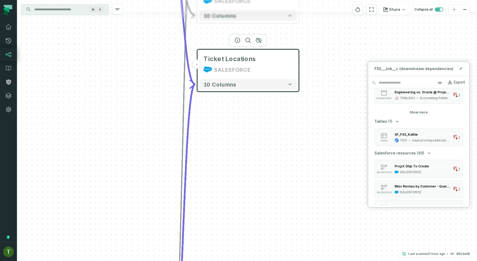
drag, startPoint x: 245, startPoint y: 103, endPoint x: 244, endPoint y: 143, distance: 40.0
click at [244, 143] on div "+ Wireline Projects and States SALESFORCE 2 columns + Gas Ticket Locations SALE…" at bounding box center [247, 130] width 460 height 261
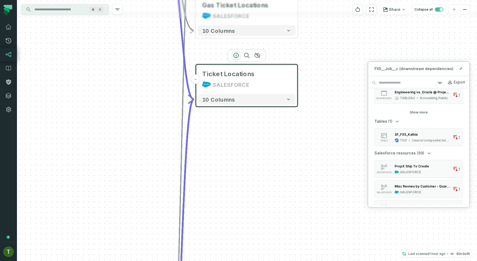
click at [239, 53] on icon "button" at bounding box center [236, 55] width 6 height 6
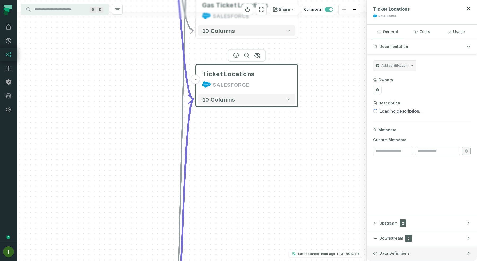
click at [388, 255] on span "Data Definitions" at bounding box center [394, 253] width 30 height 5
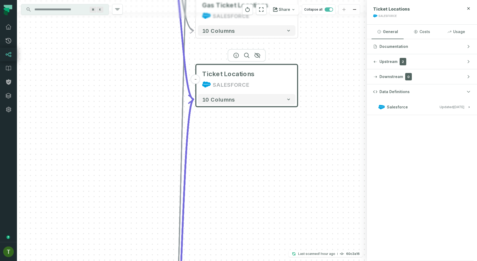
click at [416, 104] on button "Salesforce Updated 10/7/2025, 1:04:04 AM" at bounding box center [421, 107] width 97 height 7
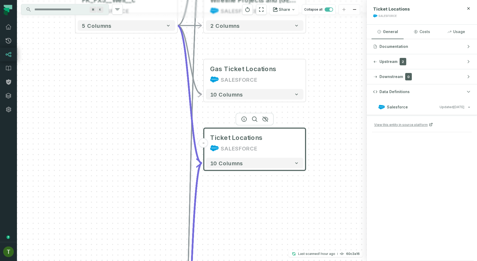
drag, startPoint x: 319, startPoint y: 94, endPoint x: 335, endPoint y: 199, distance: 105.8
click at [335, 199] on div "+ Wireline Projects and States SALESFORCE 2 columns + Gas Ticket Locations SALE…" at bounding box center [191, 130] width 349 height 261
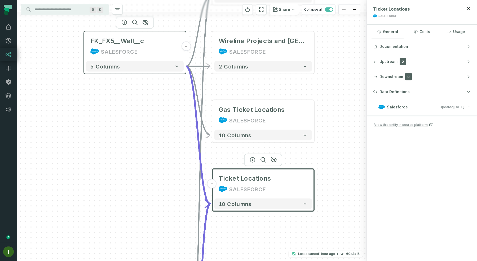
click at [158, 51] on div "SALESFORCE" at bounding box center [134, 51] width 89 height 8
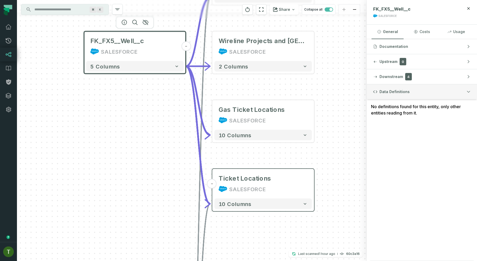
click at [407, 94] on span "Data Definitions" at bounding box center [394, 91] width 30 height 5
click at [409, 94] on button "Data Definitions" at bounding box center [421, 91] width 110 height 15
click at [169, 67] on button "5 columns" at bounding box center [134, 66] width 97 height 11
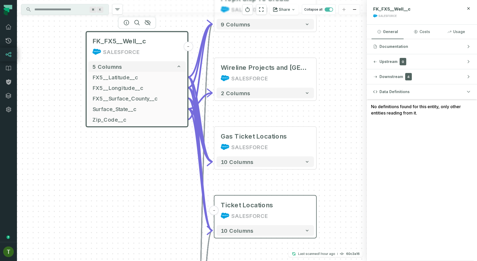
drag, startPoint x: 162, startPoint y: 175, endPoint x: 175, endPoint y: 179, distance: 13.0
click at [175, 178] on div "+ Wireline Projects and States SALESFORCE 2 columns + Gas Ticket Locations SALE…" at bounding box center [191, 130] width 349 height 261
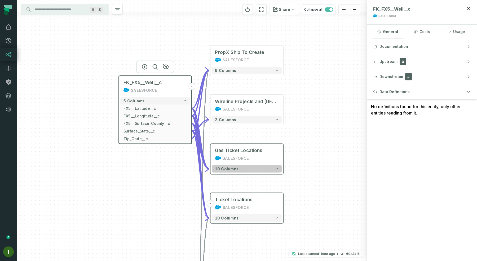
click at [236, 172] on button "10 columns" at bounding box center [247, 169] width 70 height 8
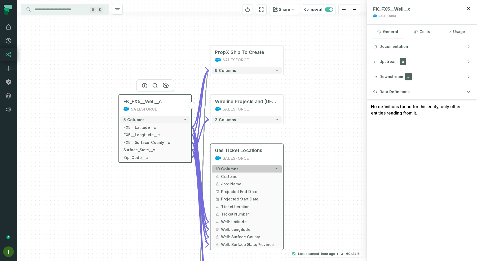
click at [236, 172] on button "10 columns" at bounding box center [247, 169] width 70 height 8
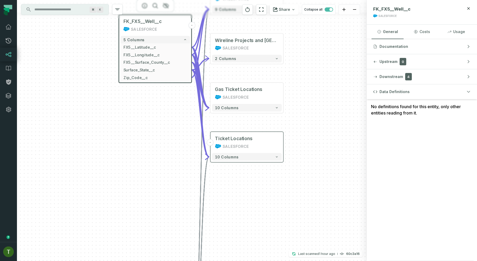
drag, startPoint x: 158, startPoint y: 176, endPoint x: 159, endPoint y: 40, distance: 136.6
click at [159, 40] on div "+ Wireline Projects and States SALESFORCE 2 columns + Gas Ticket Locations SALE…" at bounding box center [191, 130] width 349 height 261
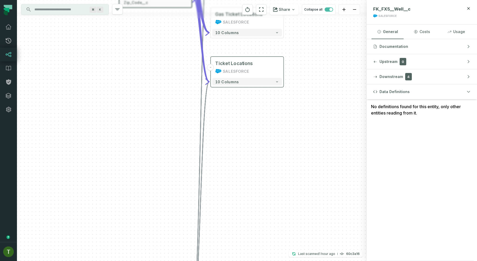
drag, startPoint x: 190, startPoint y: 15, endPoint x: 190, endPoint y: 7, distance: 7.7
click at [190, 7] on div "+ Wireline Projects and States SALESFORCE 2 columns + Gas Ticket Locations SALE…" at bounding box center [191, 130] width 349 height 261
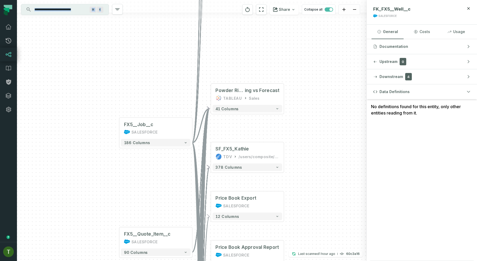
drag, startPoint x: 191, startPoint y: 71, endPoint x: 191, endPoint y: 4, distance: 66.7
click at [191, 4] on div "+ Wireline Projects and States SALESFORCE 2 columns + Gas Ticket Locations SALE…" at bounding box center [191, 130] width 349 height 261
drag, startPoint x: 195, startPoint y: 113, endPoint x: 191, endPoint y: -34, distance: 147.0
click at [191, 0] on html "Merge Requests Dashboard Lineage Data Catalog Policies Integrations Settings To…" at bounding box center [238, 130] width 477 height 261
click at [180, 127] on icon at bounding box center [181, 125] width 6 height 6
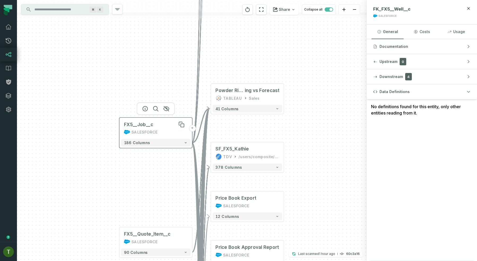
click at [166, 124] on div "FX5__Job__c" at bounding box center [156, 125] width 64 height 6
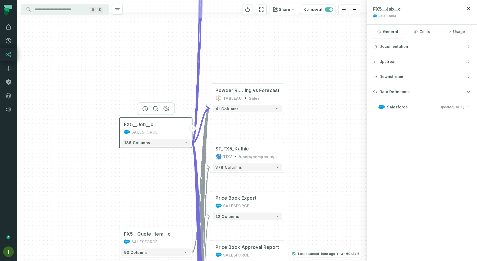
click at [417, 110] on button "Salesforce Updated 10/7/2025, 1:04:04 AM" at bounding box center [421, 107] width 97 height 7
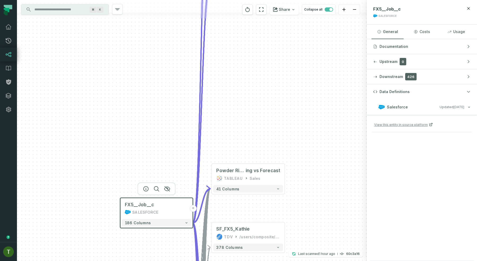
drag, startPoint x: 180, startPoint y: 56, endPoint x: 191, endPoint y: 203, distance: 147.0
click at [191, 201] on div "+ Wireline Projects and States SALESFORCE 2 columns + Gas Ticket Locations SALE…" at bounding box center [191, 130] width 349 height 261
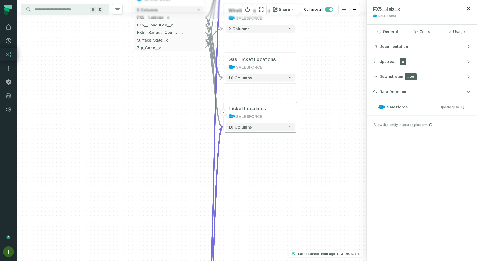
drag, startPoint x: 162, startPoint y: 95, endPoint x: 179, endPoint y: 236, distance: 142.7
click at [179, 236] on div "+ Wireline Projects and States SALESFORCE 2 columns + Gas Ticket Locations SALE…" at bounding box center [191, 130] width 349 height 261
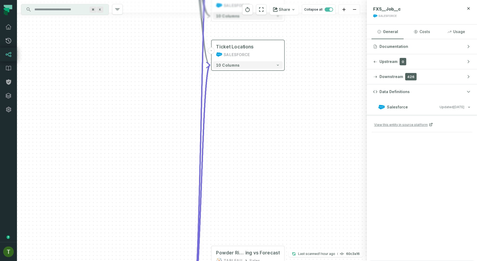
drag, startPoint x: 179, startPoint y: 206, endPoint x: 151, endPoint y: 50, distance: 158.3
click at [151, 50] on div "+ Wireline Projects and States SALESFORCE 2 columns + Gas Ticket Locations SALE…" at bounding box center [191, 130] width 349 height 261
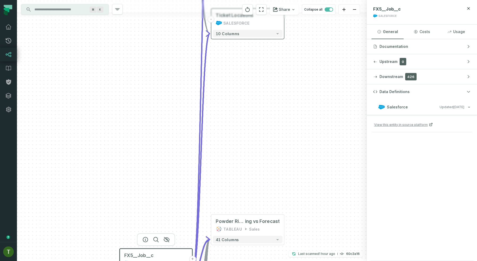
drag, startPoint x: 155, startPoint y: 80, endPoint x: 155, endPoint y: 77, distance: 3.2
click at [155, 77] on div "+ Wireline Projects and States SALESFORCE 2 columns + Gas Ticket Locations SALE…" at bounding box center [191, 130] width 349 height 261
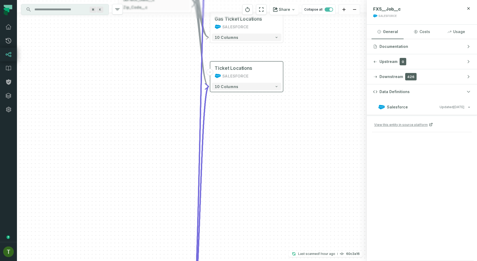
drag, startPoint x: 150, startPoint y: 157, endPoint x: 148, endPoint y: 222, distance: 65.1
click at [148, 222] on div "+ Wireline Projects and States SALESFORCE 2 columns + Gas Ticket Locations SALE…" at bounding box center [191, 130] width 349 height 261
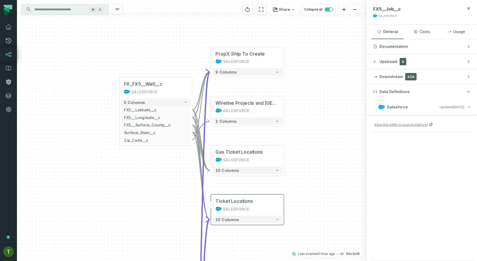
drag, startPoint x: 142, startPoint y: 133, endPoint x: 143, endPoint y: 238, distance: 104.3
click at [143, 238] on div "+ Wireline Projects and States SALESFORCE 2 columns + Gas Ticket Locations SALE…" at bounding box center [191, 130] width 349 height 261
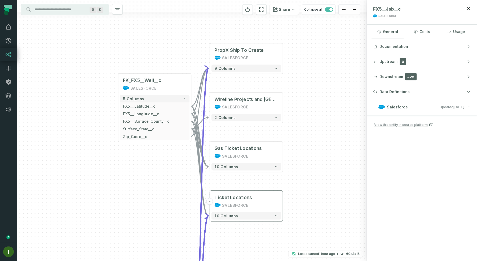
click at [143, 237] on div "+ Wireline Projects and States SALESFORCE 2 columns + Gas Ticket Locations SALE…" at bounding box center [191, 130] width 349 height 261
click at [143, 82] on span "FK_FX5__Well__c" at bounding box center [142, 80] width 38 height 6
click at [144, 61] on icon "button" at bounding box center [144, 64] width 6 height 6
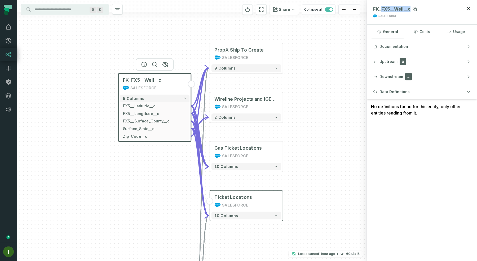
drag, startPoint x: 381, startPoint y: 8, endPoint x: 435, endPoint y: 8, distance: 54.0
click at [435, 8] on div "FK_FX5__Well__c" at bounding box center [416, 8] width 86 height 5
copy span "FX5__Well__c"
click at [53, 10] on input "Discovery Provider cmdk menu" at bounding box center [60, 9] width 58 height 8
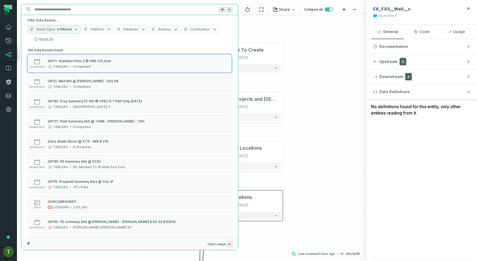
paste input "**********"
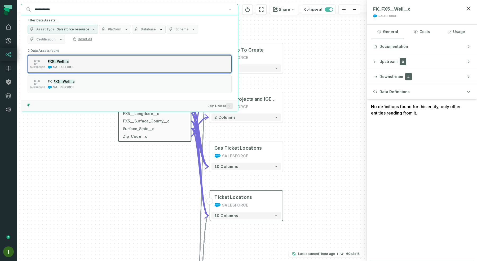
click at [89, 66] on div "SALESFORCE FX5__Well__c SALESFORCE" at bounding box center [95, 64] width 132 height 11
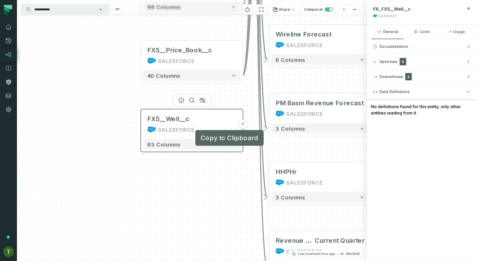
click at [240, 124] on button "+" at bounding box center [243, 125] width 10 height 10
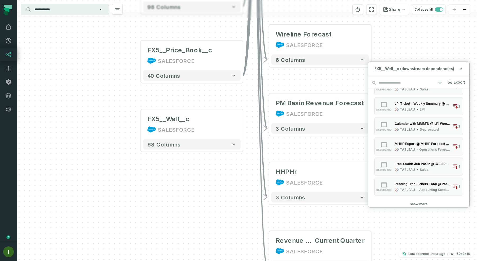
scroll to position [206, 0]
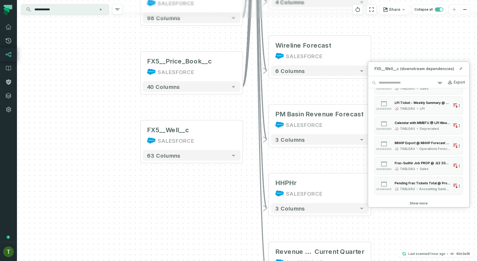
drag, startPoint x: 244, startPoint y: 165, endPoint x: 235, endPoint y: 220, distance: 56.3
click at [235, 220] on div "+ Wireline Projects and States SALESFORCE 2 columns + Gas Ticket Locations SALE…" at bounding box center [247, 130] width 460 height 261
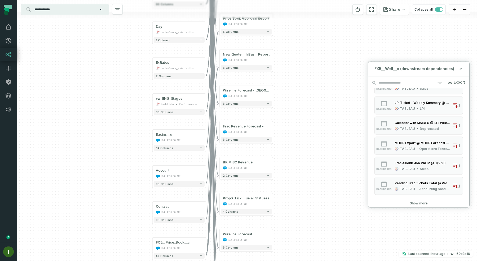
drag, startPoint x: 122, startPoint y: 132, endPoint x: 122, endPoint y: 226, distance: 93.7
click at [122, 226] on div "+ Wireline Projects and States SALESFORCE 2 columns + Gas Ticket Locations SALE…" at bounding box center [247, 130] width 460 height 261
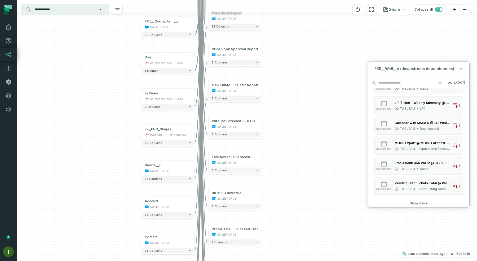
drag, startPoint x: 121, startPoint y: 142, endPoint x: 82, endPoint y: 274, distance: 137.6
click at [82, 261] on html "Merge Requests Dashboard Lineage Data Catalog Policies Integrations Settings To…" at bounding box center [238, 130] width 477 height 261
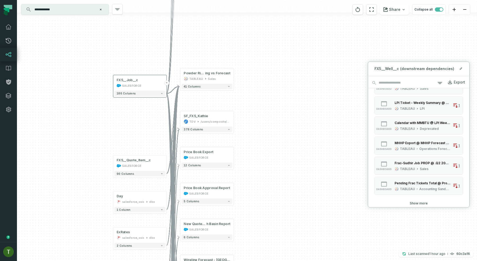
drag, startPoint x: 88, startPoint y: 123, endPoint x: 90, endPoint y: 186, distance: 62.8
click at [90, 185] on div "+ Wireline Projects and States SALESFORCE 2 columns + Gas Ticket Locations SALE…" at bounding box center [247, 130] width 460 height 261
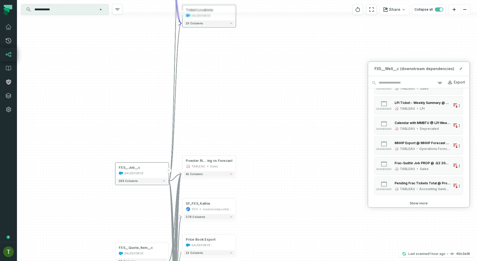
drag, startPoint x: 131, startPoint y: 125, endPoint x: 128, endPoint y: 199, distance: 73.1
click at [130, 200] on div "+ Wireline Projects and States SALESFORCE 2 columns + Gas Ticket Locations SALE…" at bounding box center [247, 130] width 460 height 261
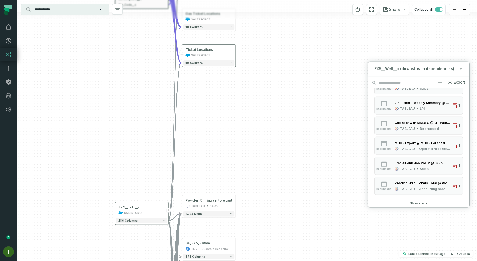
drag, startPoint x: 83, startPoint y: 46, endPoint x: 95, endPoint y: 195, distance: 150.0
click at [95, 195] on div "+ Wireline Projects and States SALESFORCE 2 columns + Gas Ticket Locations SALE…" at bounding box center [247, 130] width 460 height 261
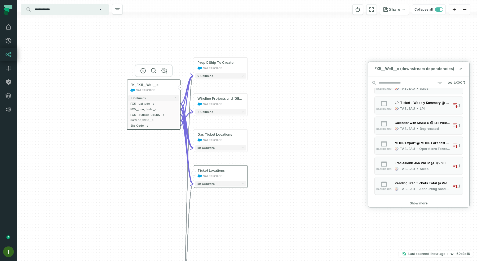
click at [60, 13] on input "**********" at bounding box center [64, 9] width 66 height 8
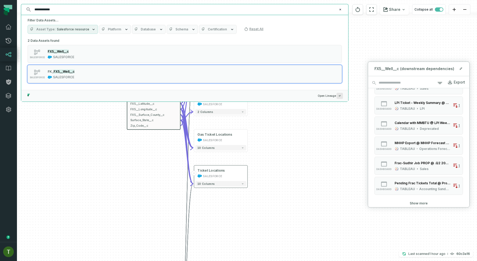
click at [60, 12] on input "**********" at bounding box center [183, 9] width 305 height 8
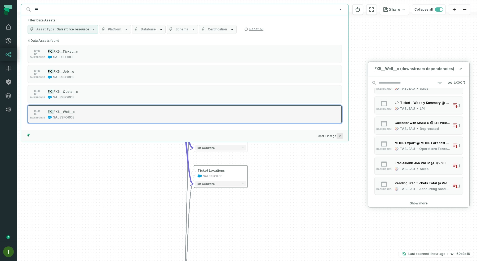
type input "***"
click at [80, 109] on div "SALESFORCE FK_ FX5__Well__c SALESFORCE" at bounding box center [95, 114] width 132 height 11
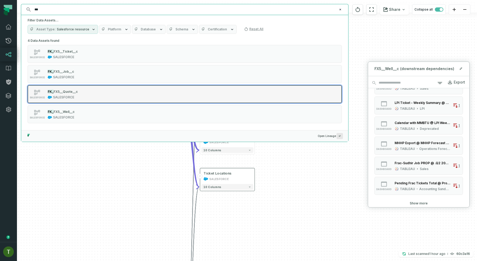
click at [80, 92] on div "SALESFORCE FK_ FX5__Quote__c SALESFORCE" at bounding box center [95, 94] width 132 height 11
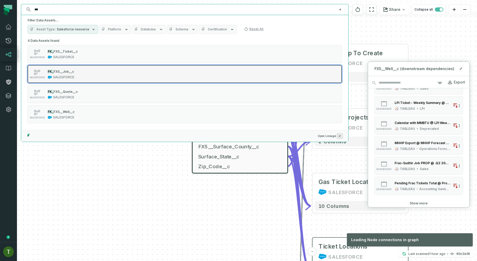
click at [80, 68] on button "SALESFORCE FK_ FX5__Job__c SALESFORCE" at bounding box center [185, 74] width 314 height 18
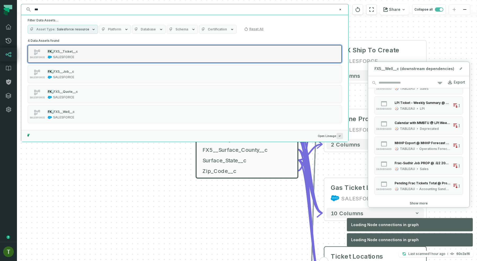
click at [82, 57] on div "SALESFORCE FK_ FX5__Ticket__c SALESFORCE" at bounding box center [95, 54] width 132 height 11
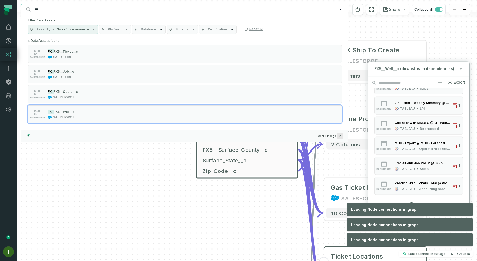
click at [129, 215] on div "+ Wireline Projects and States SALESFORCE 2 columns + Gas Ticket Locations SALE…" at bounding box center [247, 130] width 460 height 261
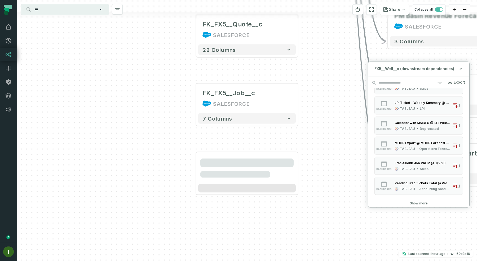
click at [235, 132] on div "+ Wireline Projects and States SALESFORCE 2 columns + Gas Ticket Locations SALE…" at bounding box center [247, 130] width 460 height 261
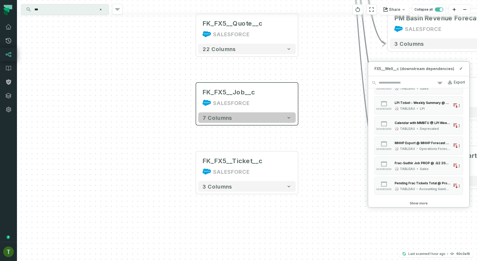
click at [249, 119] on button "7 columns" at bounding box center [246, 118] width 97 height 11
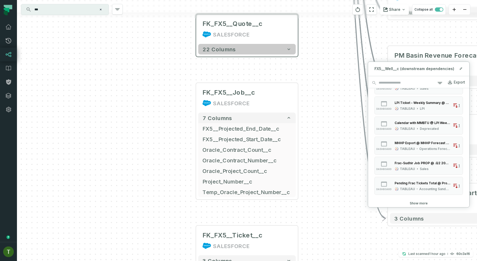
click at [258, 46] on button "22 columns" at bounding box center [246, 49] width 97 height 11
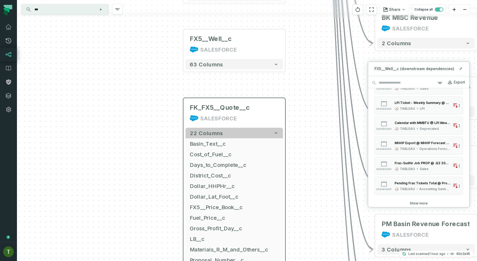
drag, startPoint x: 297, startPoint y: 80, endPoint x: 275, endPoint y: 195, distance: 116.5
click at [281, 226] on div "22 columns Basin_Text__c + Cost_of_Fuel__c + Days_to_Complete__c + District_Cos…" at bounding box center [234, 218] width 102 height 185
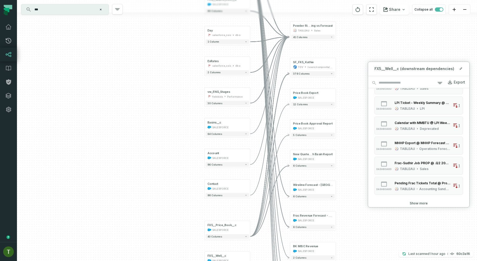
drag, startPoint x: 163, startPoint y: 113, endPoint x: 150, endPoint y: 275, distance: 161.8
click at [150, 261] on html "Merge Requests Dashboard Lineage Data Catalog Policies Integrations Settings To…" at bounding box center [238, 130] width 477 height 261
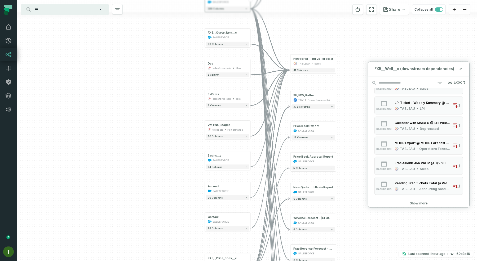
drag, startPoint x: 153, startPoint y: 106, endPoint x: 153, endPoint y: 253, distance: 146.9
click at [153, 253] on div "+ Wireline Projects and States SALESFORCE 2 columns + Gas Ticket Locations SALE…" at bounding box center [247, 130] width 460 height 261
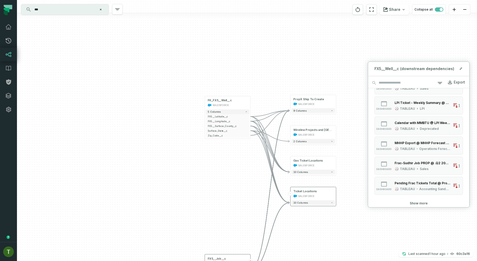
drag, startPoint x: 160, startPoint y: 129, endPoint x: 160, endPoint y: 275, distance: 145.1
click at [160, 261] on html "Merge Requests Dashboard Lineage Data Catalog Policies Integrations Settings To…" at bounding box center [238, 130] width 477 height 261
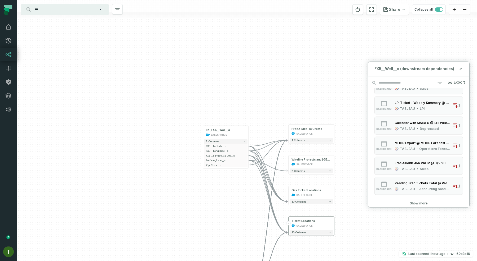
drag, startPoint x: 192, startPoint y: 174, endPoint x: 191, endPoint y: 160, distance: 14.4
click at [191, 160] on div "+ Wireline Projects and States SALESFORCE 2 columns + Gas Ticket Locations SALE…" at bounding box center [247, 130] width 460 height 261
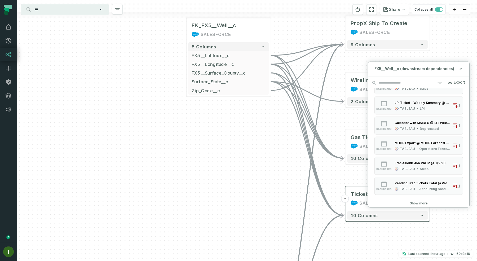
drag, startPoint x: 192, startPoint y: 170, endPoint x: 159, endPoint y: 67, distance: 107.6
click at [159, 67] on div "+ Wireline Projects and States SALESFORCE 2 columns + Gas Ticket Locations SALE…" at bounding box center [247, 130] width 460 height 261
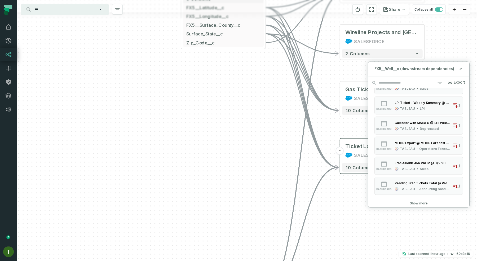
drag, startPoint x: 165, startPoint y: 118, endPoint x: 157, endPoint y: -24, distance: 142.1
click at [157, 0] on html "Merge Requests Dashboard Lineage Data Catalog Policies Integrations Settings To…" at bounding box center [238, 130] width 477 height 261
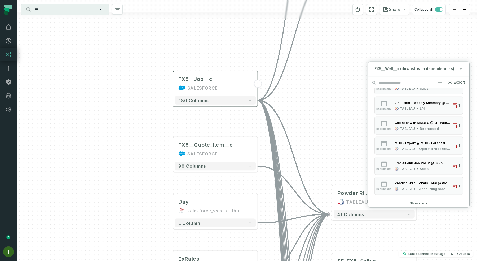
drag, startPoint x: 170, startPoint y: 71, endPoint x: 170, endPoint y: -14, distance: 85.5
click at [170, 0] on html "Merge Requests Dashboard Lineage Data Catalog Policies Integrations Settings To…" at bounding box center [238, 130] width 477 height 261
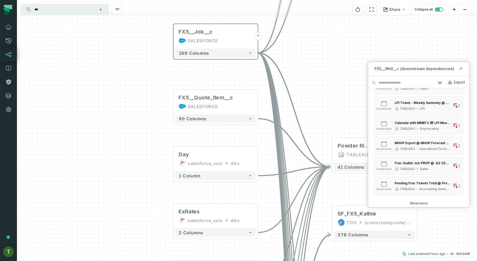
drag, startPoint x: 178, startPoint y: 84, endPoint x: 178, endPoint y: -19, distance: 103.5
click at [178, 0] on html "Merge Requests Dashboard Lineage Data Catalog Policies Integrations Settings To…" at bounding box center [238, 130] width 477 height 261
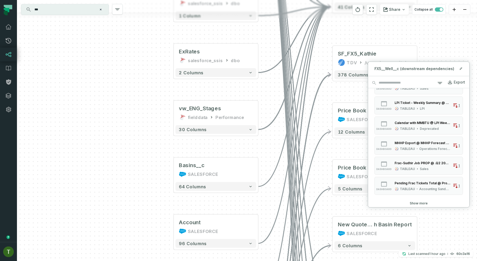
drag, startPoint x: 176, startPoint y: 72, endPoint x: 176, endPoint y: -29, distance: 100.3
click at [176, 0] on html "Merge Requests Dashboard Lineage Data Catalog Policies Integrations Settings To…" at bounding box center [238, 130] width 477 height 261
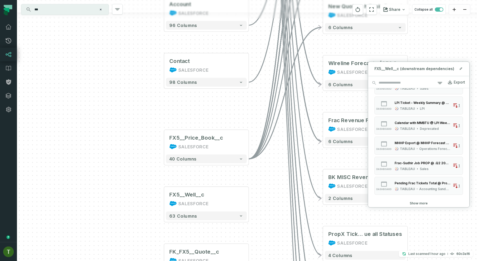
drag, startPoint x: 184, startPoint y: 45, endPoint x: 180, endPoint y: -24, distance: 69.7
click at [180, 0] on html "Merge Requests Dashboard Lineage Data Catalog Policies Integrations Settings To…" at bounding box center [238, 130] width 477 height 261
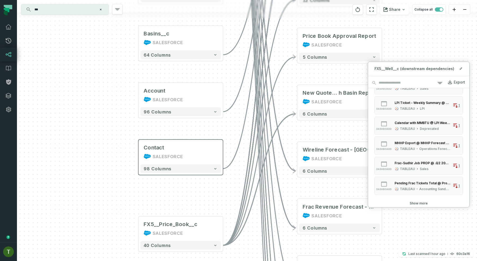
drag, startPoint x: 164, startPoint y: 59, endPoint x: 145, endPoint y: 252, distance: 194.0
click at [145, 175] on div "98 columns" at bounding box center [180, 169] width 84 height 12
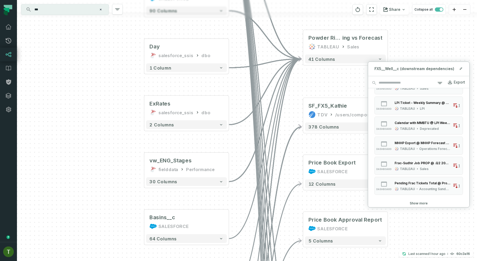
drag, startPoint x: 114, startPoint y: 194, endPoint x: 132, endPoint y: 267, distance: 75.3
click at [132, 261] on html "Merge Requests Dashboard Lineage Data Catalog Policies Integrations Settings To…" at bounding box center [238, 130] width 477 height 261
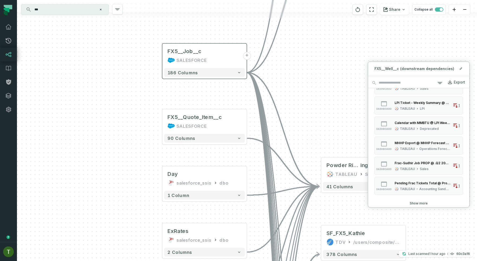
drag, startPoint x: 123, startPoint y: 171, endPoint x: 147, endPoint y: 275, distance: 106.3
click at [147, 261] on html "Merge Requests Dashboard Lineage Data Catalog Policies Integrations Settings To…" at bounding box center [238, 130] width 477 height 261
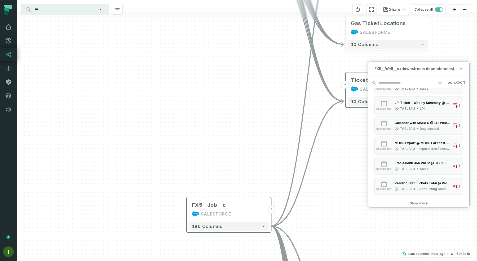
drag, startPoint x: 136, startPoint y: 139, endPoint x: 137, endPoint y: 249, distance: 109.9
click at [137, 247] on div "+ Wireline Projects and States SALESFORCE 2 columns + Gas Ticket Locations SALE…" at bounding box center [247, 130] width 460 height 261
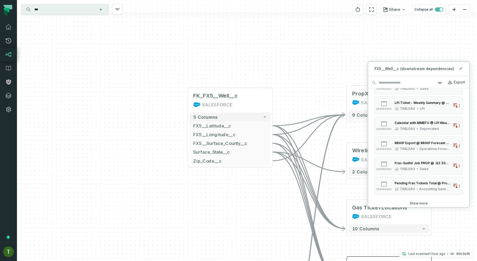
drag, startPoint x: 140, startPoint y: 106, endPoint x: 140, endPoint y: 221, distance: 115.2
click at [140, 221] on div "+ Wireline Projects and States SALESFORCE 2 columns + Gas Ticket Locations SALE…" at bounding box center [247, 130] width 460 height 261
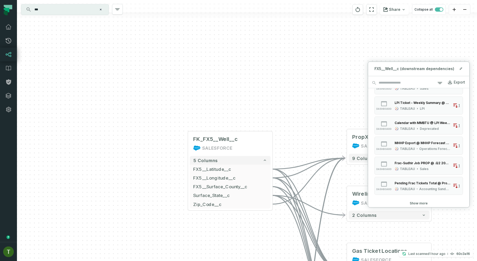
drag, startPoint x: 156, startPoint y: 173, endPoint x: 146, endPoint y: 15, distance: 158.9
click at [146, 15] on div "+ Wireline Projects and States SALESFORCE 2 columns + Gas Ticket Locations SALE…" at bounding box center [247, 130] width 460 height 261
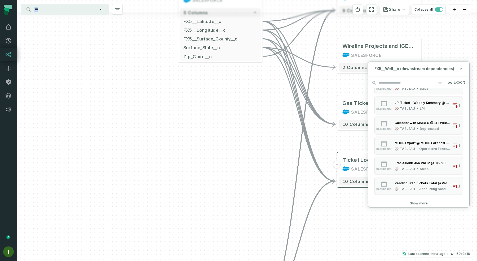
drag, startPoint x: 146, startPoint y: 18, endPoint x: 147, endPoint y: 37, distance: 19.6
click at [147, 37] on div "+ Wireline Projects and States SALESFORCE 2 columns + Gas Ticket Locations SALE…" at bounding box center [247, 130] width 460 height 261
click at [230, 44] on button "Surface_State__c" at bounding box center [220, 47] width 81 height 9
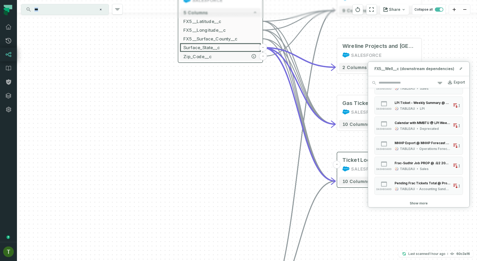
click at [231, 54] on span "Zip_Code__c" at bounding box center [220, 56] width 74 height 7
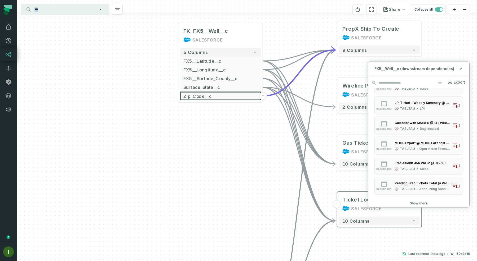
drag, startPoint x: 243, startPoint y: 90, endPoint x: 248, endPoint y: 178, distance: 87.8
click at [248, 177] on div "+ Wireline Projects and States SALESFORCE 2 columns + Gas Ticket Locations SALE…" at bounding box center [247, 130] width 460 height 261
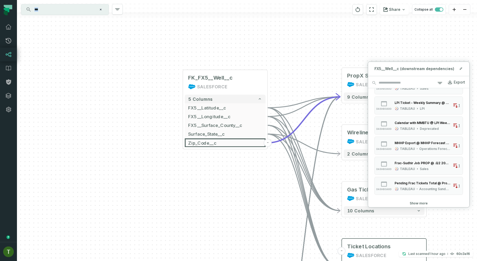
click at [248, 178] on div "+ Wireline Projects and States SALESFORCE 2 columns + Gas Ticket Locations SALE…" at bounding box center [247, 130] width 460 height 261
click at [232, 151] on div "+ Wireline Projects and States SALESFORCE 2 columns + Gas Ticket Locations SALE…" at bounding box center [247, 130] width 460 height 261
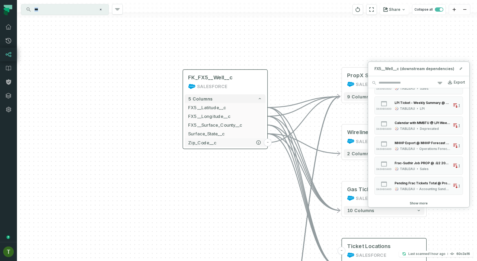
click at [232, 146] on button "Zip_Code__c" at bounding box center [225, 142] width 81 height 9
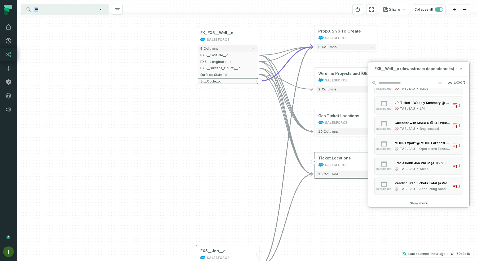
drag, startPoint x: 235, startPoint y: 202, endPoint x: 232, endPoint y: 47, distance: 155.2
click at [232, 47] on div "+ Wireline Projects and States SALESFORCE 2 columns + Gas Ticket Locations SALE…" at bounding box center [247, 130] width 460 height 261
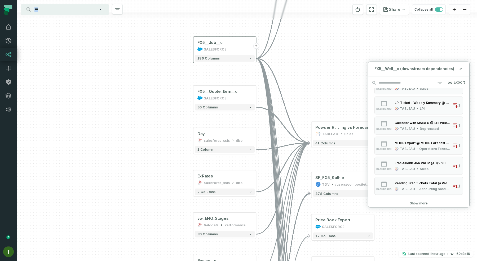
drag, startPoint x: 224, startPoint y: 117, endPoint x: 227, endPoint y: -22, distance: 139.0
click at [227, 0] on html "Merge Requests Dashboard Lineage Data Catalog Policies Integrations Settings To…" at bounding box center [238, 130] width 477 height 261
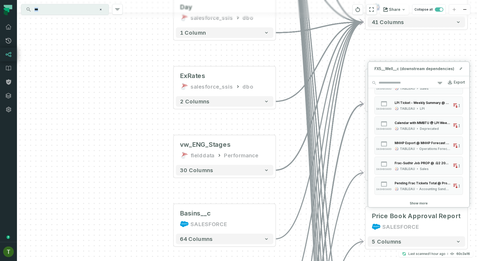
drag, startPoint x: 217, startPoint y: 112, endPoint x: 213, endPoint y: -35, distance: 146.7
click at [213, 0] on html "Merge Requests Dashboard Lineage Data Catalog Policies Integrations Settings To…" at bounding box center [238, 130] width 477 height 261
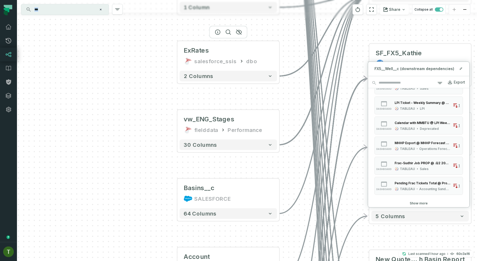
drag, startPoint x: 214, startPoint y: 84, endPoint x: 218, endPoint y: -23, distance: 107.8
click at [218, 0] on html "Merge Requests Dashboard Lineage Data Catalog Policies Integrations Settings To…" at bounding box center [238, 130] width 477 height 261
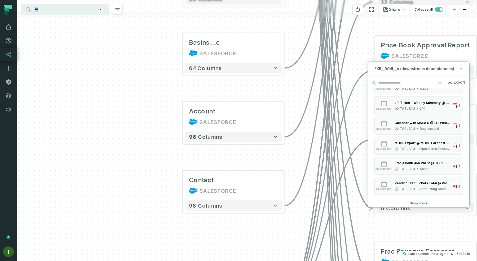
drag, startPoint x: 204, startPoint y: 39, endPoint x: 209, endPoint y: -12, distance: 52.1
click at [209, 0] on html "Merge Requests Dashboard Lineage Data Catalog Policies Integrations Settings To…" at bounding box center [238, 130] width 477 height 261
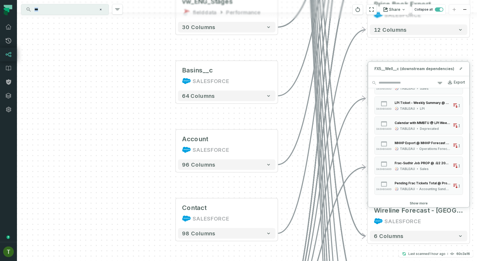
drag, startPoint x: 172, startPoint y: 59, endPoint x: 151, endPoint y: 223, distance: 165.2
click at [151, 222] on div "+ Wireline Projects and States SALESFORCE 2 columns + Gas Ticket Locations SALE…" at bounding box center [247, 130] width 460 height 261
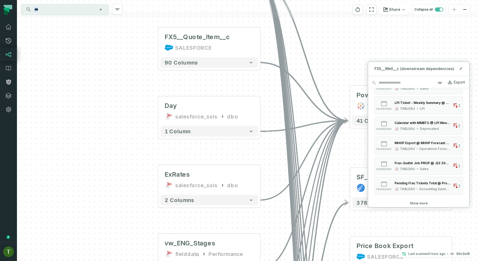
drag, startPoint x: 153, startPoint y: 101, endPoint x: 142, endPoint y: 255, distance: 153.7
click at [142, 255] on div "+ Wireline Projects and States SALESFORCE 2 columns + Gas Ticket Locations SALE…" at bounding box center [247, 130] width 460 height 261
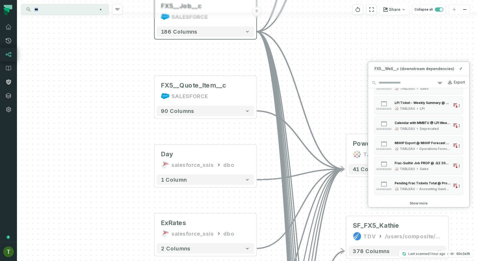
drag, startPoint x: 142, startPoint y: 99, endPoint x: 142, endPoint y: 113, distance: 14.6
click at [142, 113] on div "+ Wireline Projects and States SALESFORCE 2 columns + Gas Ticket Locations SALE…" at bounding box center [247, 130] width 460 height 261
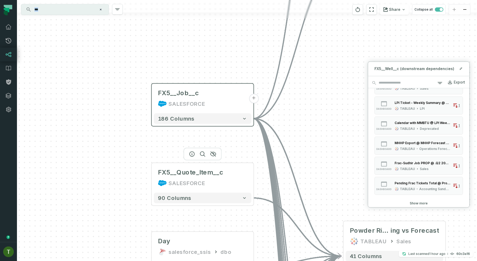
drag, startPoint x: 206, startPoint y: 72, endPoint x: 204, endPoint y: 160, distance: 88.4
click at [204, 160] on div at bounding box center [202, 154] width 38 height 13
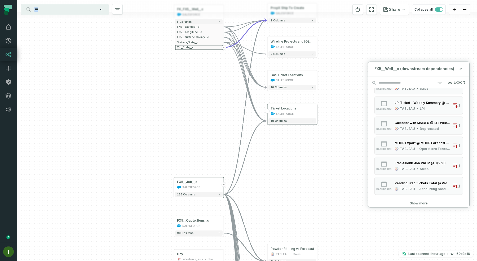
drag, startPoint x: 170, startPoint y: 152, endPoint x: 193, endPoint y: 275, distance: 124.6
click at [193, 261] on html "Merge Requests Dashboard Lineage Data Catalog Policies Integrations Settings To…" at bounding box center [238, 130] width 477 height 261
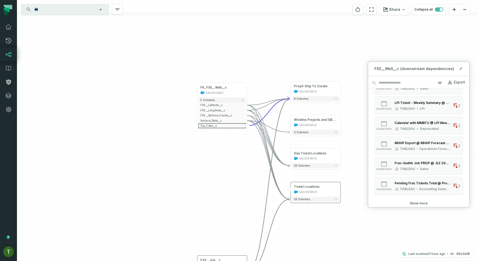
drag, startPoint x: 206, startPoint y: 130, endPoint x: 206, endPoint y: 134, distance: 4.2
click at [206, 134] on div "+ Wireline Projects and States SALESFORCE 2 columns + Gas Ticket Locations SALE…" at bounding box center [247, 130] width 460 height 261
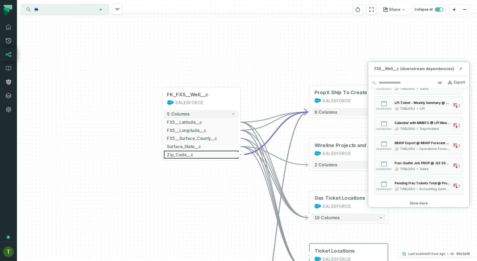
drag
click at [179, 181] on div "+ Wireline Projects and States SALESFORCE 2 columns + Gas Ticket Locations SALE…" at bounding box center [247, 130] width 460 height 261
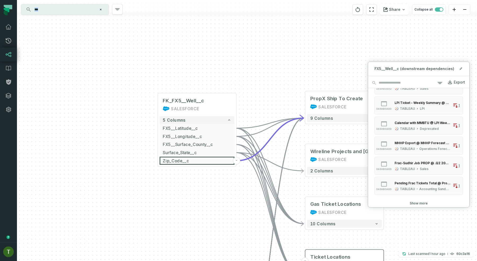
click at [179, 181] on div "+ Wireline Projects and States SALESFORCE 2 columns + Gas Ticket Locations SALE…" at bounding box center [247, 130] width 460 height 261
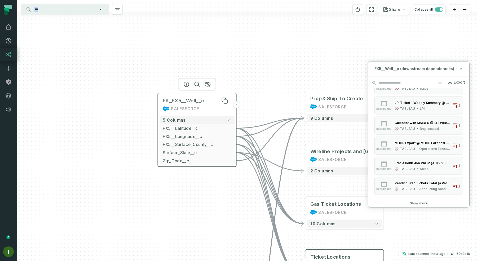
click at [191, 101] on span "FK_FX5__Well__c" at bounding box center [183, 100] width 41 height 7
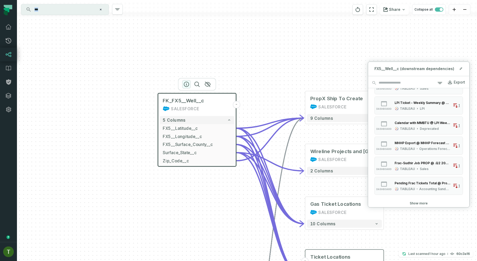
click at [187, 86] on icon "button" at bounding box center [186, 84] width 6 height 6
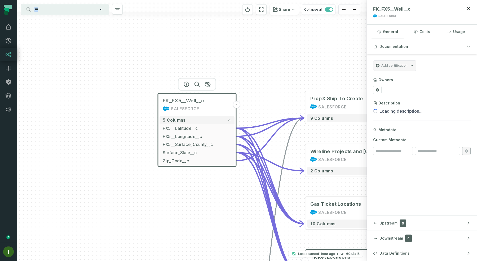
click at [235, 93] on div "+ Wireline Projects and States SALESFORCE 2 columns + Gas Ticket Locations SALE…" at bounding box center [191, 130] width 349 height 261
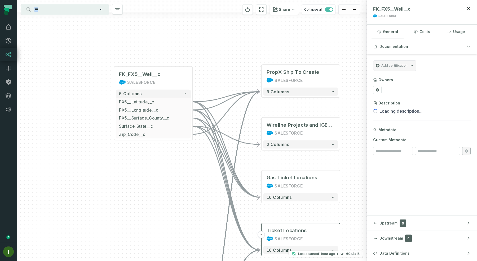
click at [201, 72] on div "+ Wireline Projects and States SALESFORCE 2 columns + Gas Ticket Locations SALE…" at bounding box center [191, 130] width 349 height 261
